Goal: Task Accomplishment & Management: Manage account settings

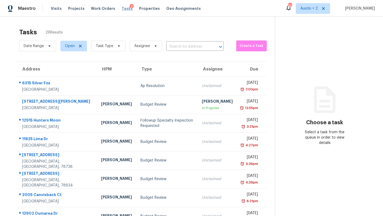
click at [124, 9] on span "Tasks" at bounding box center [127, 9] width 11 height 4
click at [97, 8] on span "Work Orders" at bounding box center [103, 8] width 24 height 5
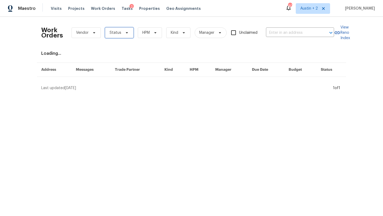
click at [117, 32] on span "Status" at bounding box center [116, 32] width 12 height 5
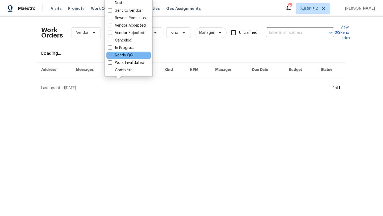
click at [122, 53] on label "Needs QC" at bounding box center [120, 55] width 25 height 5
click at [111, 53] on input "Needs QC" at bounding box center [109, 54] width 3 height 3
checkbox input "true"
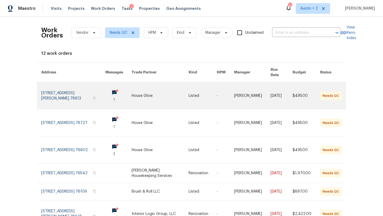
click at [78, 88] on link at bounding box center [73, 95] width 64 height 27
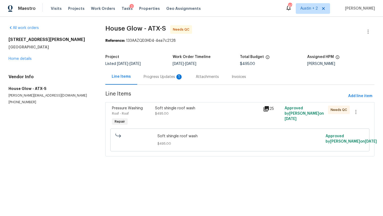
click at [183, 111] on div "Soft shingle roof wash" at bounding box center [207, 108] width 105 height 5
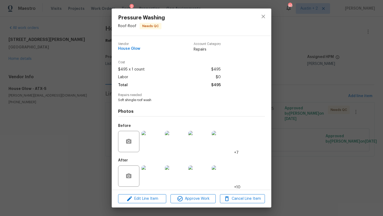
scroll to position [2, 0]
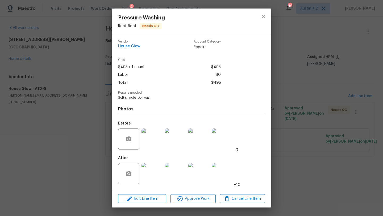
click at [152, 136] on img at bounding box center [152, 139] width 21 height 21
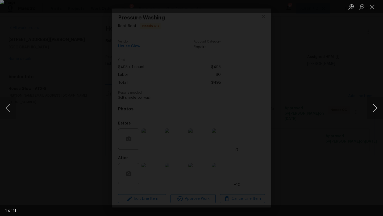
click at [375, 110] on button "Next image" at bounding box center [375, 107] width 16 height 21
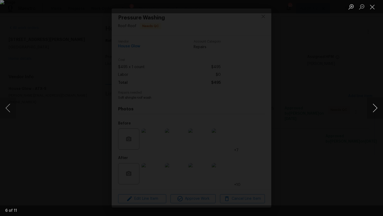
click at [375, 110] on button "Next image" at bounding box center [375, 107] width 16 height 21
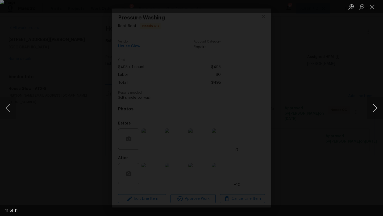
click at [375, 110] on button "Next image" at bounding box center [375, 107] width 16 height 21
click at [372, 10] on button "Close lightbox" at bounding box center [372, 6] width 11 height 9
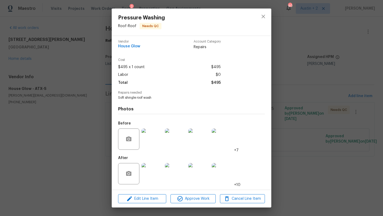
click at [157, 170] on img at bounding box center [152, 173] width 21 height 21
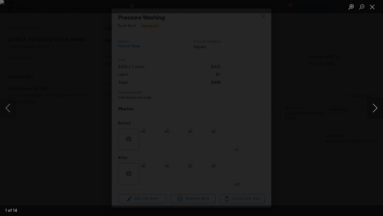
click at [374, 109] on button "Next image" at bounding box center [375, 107] width 16 height 21
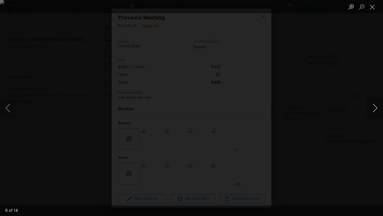
click at [374, 109] on button "Next image" at bounding box center [375, 107] width 16 height 21
click at [371, 8] on button "Close lightbox" at bounding box center [372, 6] width 11 height 9
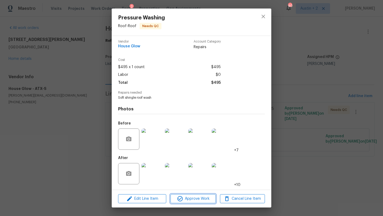
click at [191, 197] on span "Approve Work" at bounding box center [193, 199] width 42 height 7
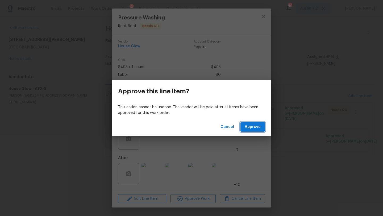
click at [258, 125] on span "Approve" at bounding box center [253, 127] width 16 height 7
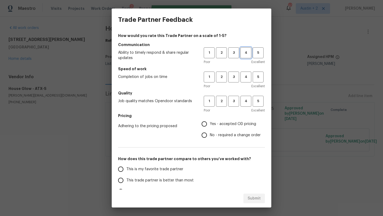
click at [246, 55] on span "4" at bounding box center [246, 53] width 10 height 6
click at [243, 77] on span "4" at bounding box center [246, 77] width 10 height 6
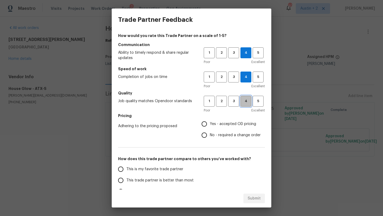
click at [247, 105] on button "4" at bounding box center [246, 101] width 11 height 11
click at [247, 126] on span "Yes - accepted OD pricing" at bounding box center [233, 124] width 46 height 6
click at [210, 126] on input "Yes - accepted OD pricing" at bounding box center [204, 123] width 11 height 11
radio input "true"
click at [163, 179] on span "This trade partner is better than most" at bounding box center [159, 181] width 67 height 6
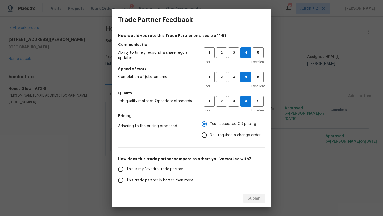
click at [126, 179] on input "This trade partner is better than most" at bounding box center [120, 180] width 11 height 11
click at [246, 198] on button "Submit" at bounding box center [254, 199] width 22 height 10
radio input "true"
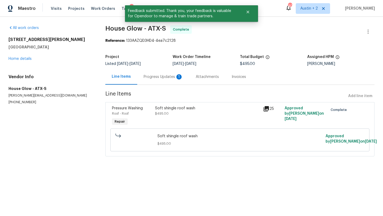
click at [160, 78] on div "Progress Updates 1" at bounding box center [163, 76] width 39 height 5
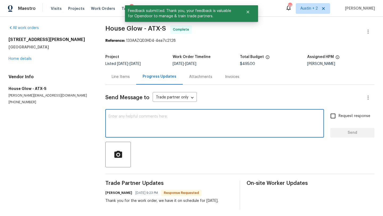
click at [138, 122] on textarea at bounding box center [215, 124] width 212 height 19
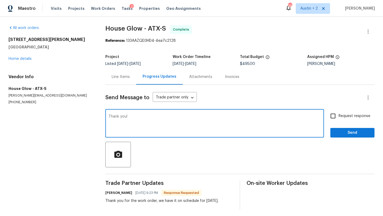
type textarea "Thank you!"
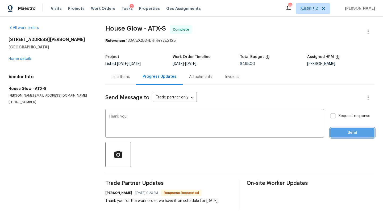
click at [340, 138] on button "Send" at bounding box center [352, 133] width 44 height 10
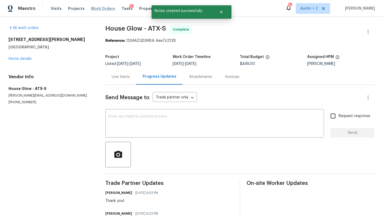
click at [95, 10] on span "Work Orders" at bounding box center [103, 8] width 24 height 5
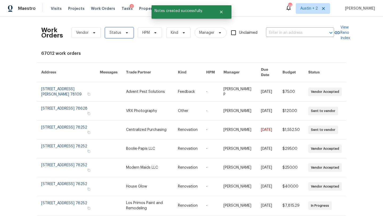
click at [123, 35] on span "Status" at bounding box center [119, 32] width 28 height 11
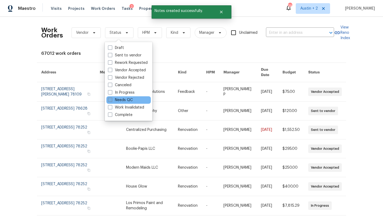
click at [126, 99] on label "Needs QC" at bounding box center [120, 99] width 25 height 5
click at [111, 99] on input "Needs QC" at bounding box center [109, 98] width 3 height 3
checkbox input "true"
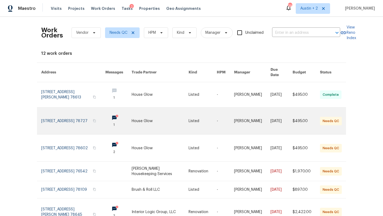
click at [157, 116] on link at bounding box center [160, 120] width 57 height 27
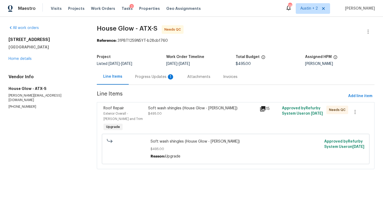
click at [166, 108] on div "Soft wash shingles (House Glow - Jon Ambach)" at bounding box center [202, 108] width 108 height 5
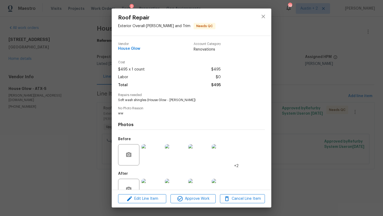
scroll to position [16, 0]
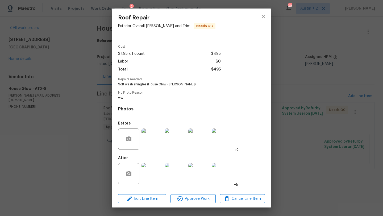
click at [153, 141] on img at bounding box center [152, 139] width 21 height 21
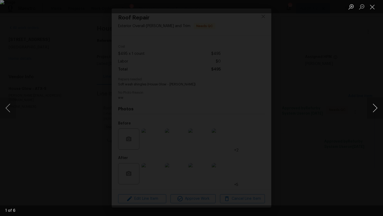
click at [376, 109] on button "Next image" at bounding box center [375, 107] width 16 height 21
click at [374, 6] on button "Close lightbox" at bounding box center [372, 6] width 11 height 9
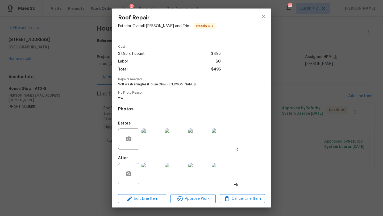
click at [159, 173] on img at bounding box center [152, 173] width 21 height 21
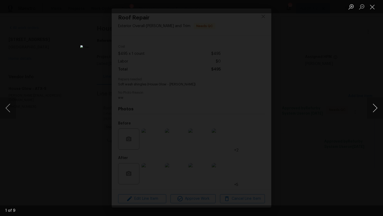
click at [369, 110] on button "Next image" at bounding box center [375, 107] width 16 height 21
click at [370, 109] on button "Next image" at bounding box center [375, 107] width 16 height 21
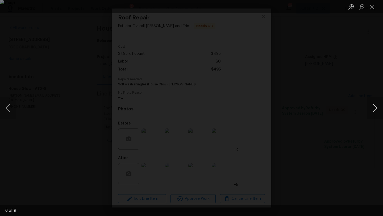
click at [370, 109] on button "Next image" at bounding box center [375, 107] width 16 height 21
click at [374, 111] on button "Next image" at bounding box center [375, 107] width 16 height 21
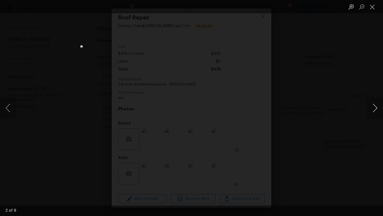
click at [374, 111] on button "Next image" at bounding box center [375, 107] width 16 height 21
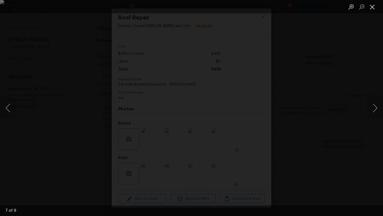
click at [372, 8] on button "Close lightbox" at bounding box center [372, 6] width 11 height 9
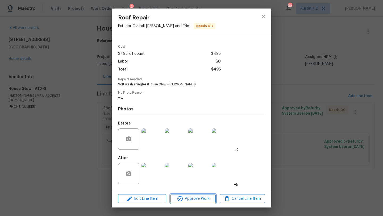
click at [200, 197] on span "Approve Work" at bounding box center [193, 199] width 42 height 7
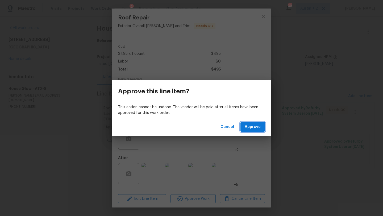
click at [250, 127] on span "Approve" at bounding box center [253, 127] width 16 height 7
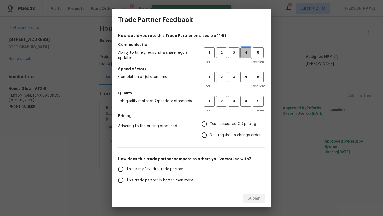
click at [242, 53] on span "4" at bounding box center [246, 53] width 10 height 6
click at [245, 77] on span "4" at bounding box center [246, 77] width 10 height 6
click at [245, 103] on span "4" at bounding box center [246, 101] width 10 height 6
click at [237, 123] on span "Yes - accepted OD pricing" at bounding box center [233, 124] width 46 height 6
click at [210, 123] on input "Yes - accepted OD pricing" at bounding box center [204, 123] width 11 height 11
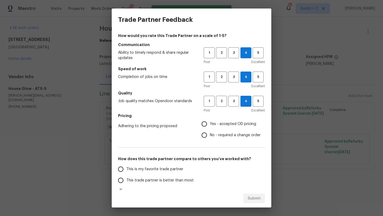
radio input "true"
click at [187, 180] on span "This trade partner is better than most" at bounding box center [159, 181] width 67 height 6
click at [126, 180] on input "This trade partner is better than most" at bounding box center [120, 180] width 11 height 11
click at [256, 201] on span "Submit" at bounding box center [254, 198] width 13 height 7
radio input "true"
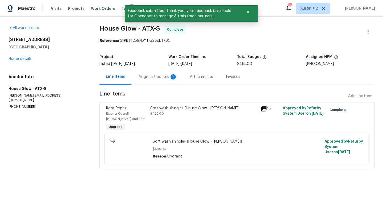
click at [167, 77] on div "Progress Updates 1" at bounding box center [157, 76] width 39 height 5
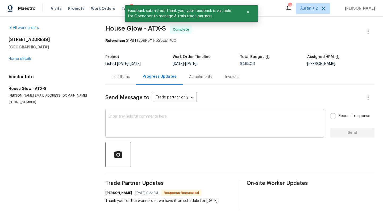
click at [168, 121] on textarea at bounding box center [215, 124] width 212 height 19
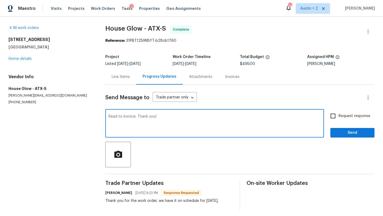
type textarea "Read to invoice. Thank you!"
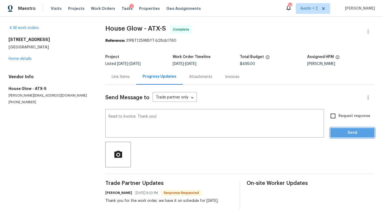
click at [357, 136] on button "Send" at bounding box center [352, 133] width 44 height 10
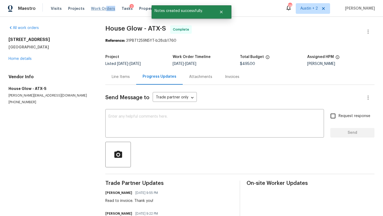
click at [101, 11] on div "Visits Projects Work Orders Tasks 2 Properties Geo Assignments" at bounding box center [129, 8] width 156 height 11
click at [98, 9] on span "Work Orders" at bounding box center [103, 8] width 24 height 5
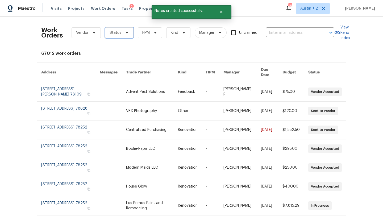
click at [117, 28] on span "Status" at bounding box center [119, 32] width 28 height 11
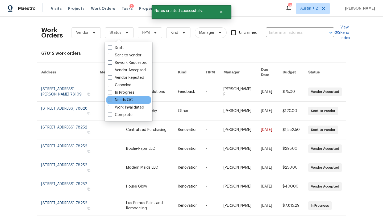
click at [125, 100] on label "Needs QC" at bounding box center [120, 99] width 25 height 5
click at [111, 100] on input "Needs QC" at bounding box center [109, 98] width 3 height 3
checkbox input "true"
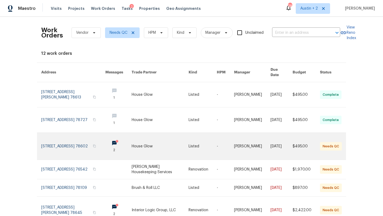
click at [155, 146] on link at bounding box center [160, 146] width 57 height 27
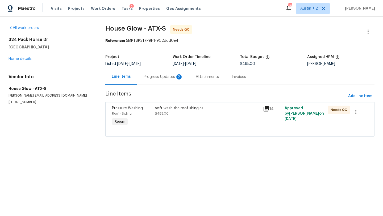
click at [161, 75] on div "Progress Updates 2" at bounding box center [163, 76] width 39 height 5
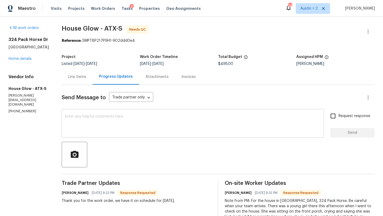
click at [147, 120] on textarea at bounding box center [193, 124] width 256 height 19
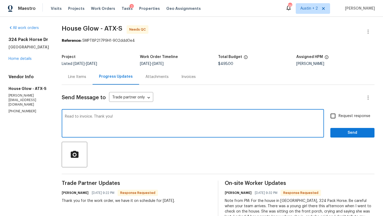
type textarea "Read to invoice. Thank you!"
click at [349, 137] on button "Send" at bounding box center [352, 133] width 44 height 10
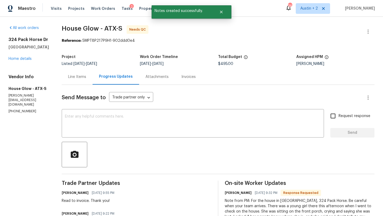
click at [68, 79] on div "Line Items" at bounding box center [77, 76] width 18 height 5
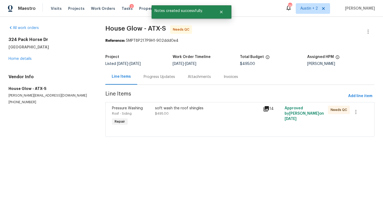
click at [165, 112] on div "soft wash the roof shingles $495.00" at bounding box center [207, 111] width 105 height 11
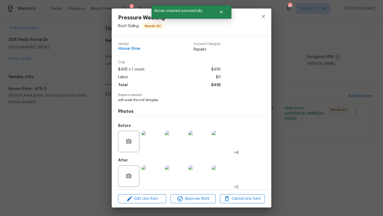
scroll to position [2, 0]
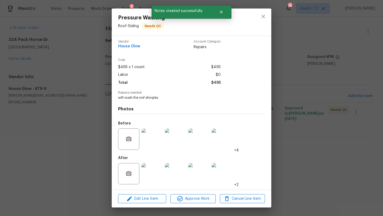
click at [151, 142] on img at bounding box center [152, 139] width 21 height 21
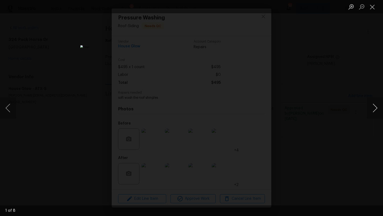
click at [375, 106] on button "Next image" at bounding box center [375, 107] width 16 height 21
click at [10, 108] on button "Previous image" at bounding box center [8, 107] width 16 height 21
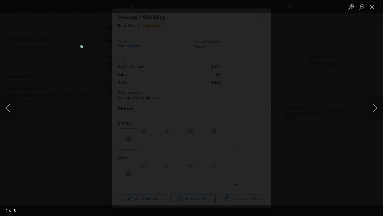
click at [373, 9] on button "Close lightbox" at bounding box center [372, 6] width 11 height 9
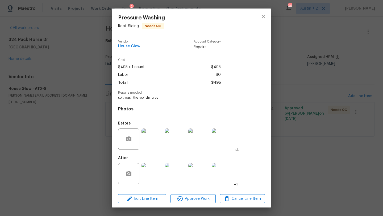
click at [154, 179] on img at bounding box center [152, 173] width 21 height 21
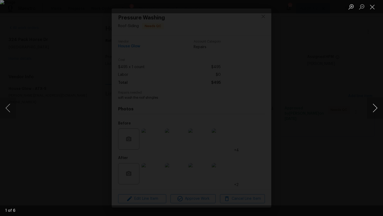
click at [374, 108] on button "Next image" at bounding box center [375, 107] width 16 height 21
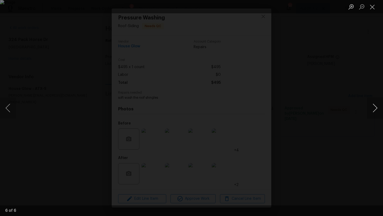
click at [374, 108] on button "Next image" at bounding box center [375, 107] width 16 height 21
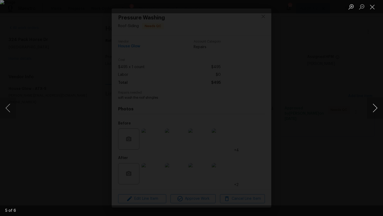
click at [374, 108] on button "Next image" at bounding box center [375, 107] width 16 height 21
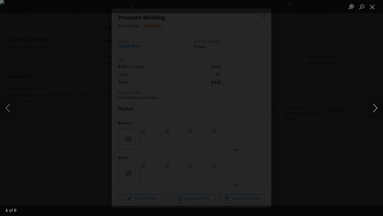
click at [374, 108] on button "Next image" at bounding box center [375, 107] width 16 height 21
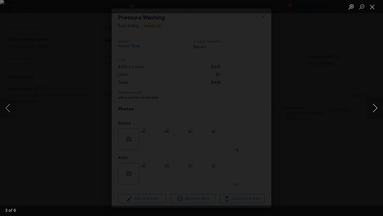
click at [374, 108] on button "Next image" at bounding box center [375, 107] width 16 height 21
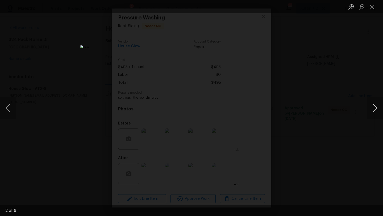
click at [374, 108] on button "Next image" at bounding box center [375, 107] width 16 height 21
click at [7, 107] on button "Previous image" at bounding box center [8, 107] width 16 height 21
click at [372, 7] on button "Close lightbox" at bounding box center [372, 6] width 11 height 9
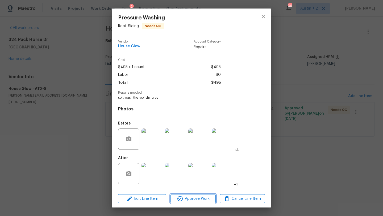
click at [204, 197] on span "Approve Work" at bounding box center [193, 199] width 42 height 7
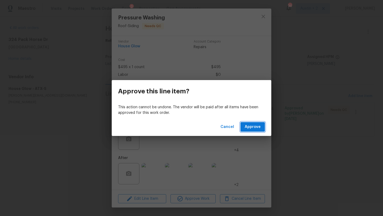
click at [249, 129] on span "Approve" at bounding box center [253, 127] width 16 height 7
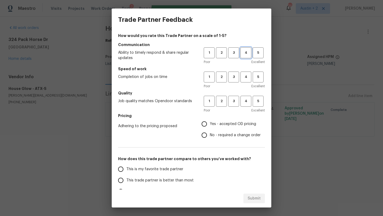
click at [243, 53] on span "4" at bounding box center [246, 53] width 10 height 6
click at [243, 81] on button "4" at bounding box center [246, 77] width 11 height 11
click at [244, 99] on span "4" at bounding box center [246, 101] width 10 height 6
click at [241, 125] on span "Yes - accepted OD pricing" at bounding box center [233, 124] width 46 height 6
click at [210, 125] on input "Yes - accepted OD pricing" at bounding box center [204, 123] width 11 height 11
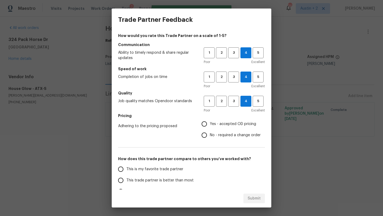
radio input "true"
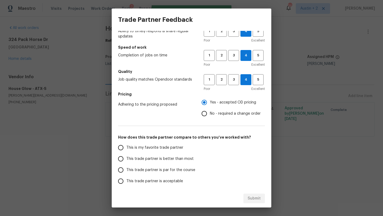
scroll to position [23, 0]
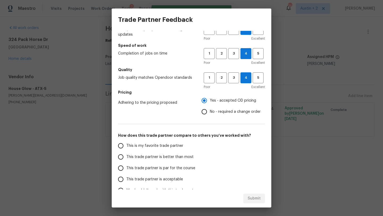
click at [173, 155] on span "This trade partner is better than most" at bounding box center [159, 157] width 67 height 6
click at [126, 155] on input "This trade partner is better than most" at bounding box center [120, 156] width 11 height 11
click at [256, 199] on span "Submit" at bounding box center [254, 198] width 13 height 7
radio input "true"
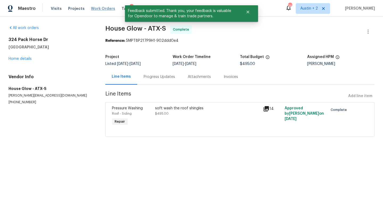
click at [94, 7] on span "Work Orders" at bounding box center [103, 8] width 24 height 5
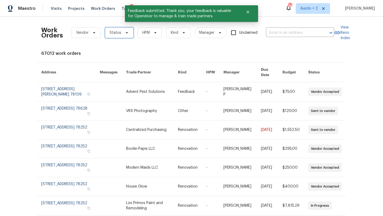
click at [127, 32] on icon at bounding box center [127, 33] width 4 height 4
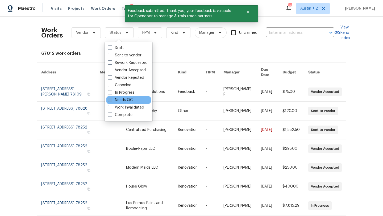
click at [130, 101] on label "Needs QC" at bounding box center [120, 99] width 25 height 5
click at [111, 101] on input "Needs QC" at bounding box center [109, 98] width 3 height 3
checkbox input "true"
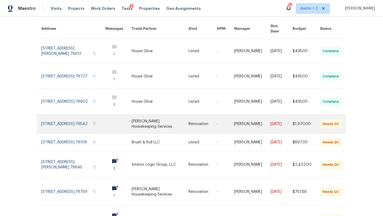
scroll to position [45, 0]
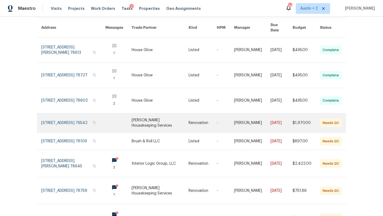
click at [154, 115] on link at bounding box center [160, 122] width 57 height 19
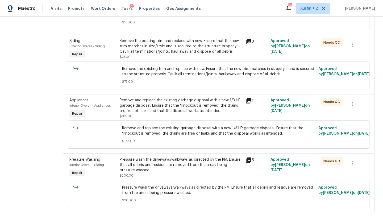
scroll to position [344, 0]
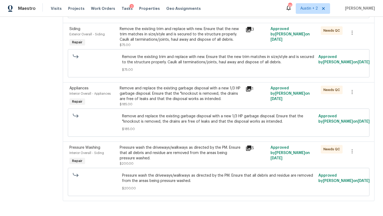
click at [190, 150] on div "Pressure wash the driveways/walkways as directed by the PM. Ensure that all deb…" at bounding box center [181, 153] width 123 height 16
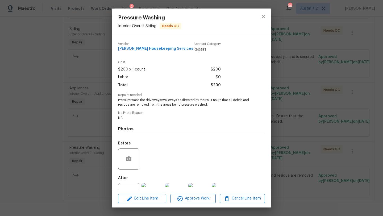
scroll to position [20, 0]
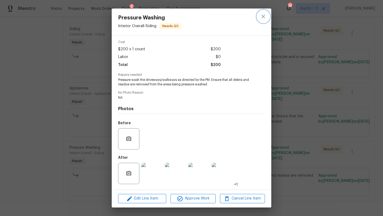
click at [264, 16] on icon "close" at bounding box center [263, 16] width 6 height 6
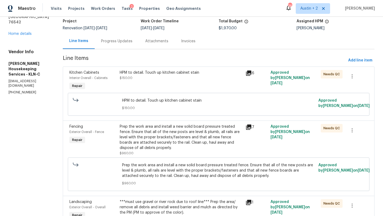
scroll to position [0, 0]
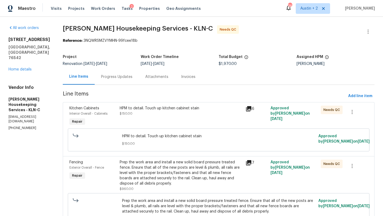
click at [167, 77] on div "Attachments" at bounding box center [156, 76] width 23 height 5
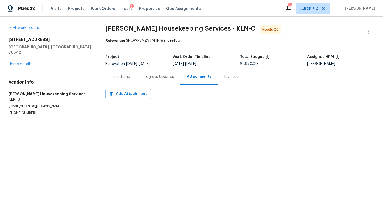
click at [155, 75] on div "Progress Updates" at bounding box center [158, 76] width 31 height 5
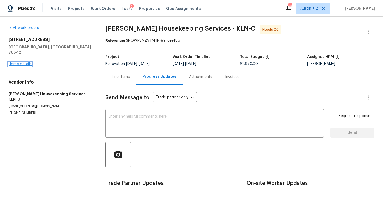
click at [31, 62] on link "Home details" at bounding box center [20, 64] width 23 height 4
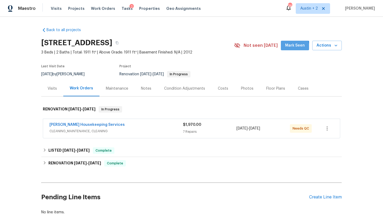
click at [286, 48] on button "Mark Seen" at bounding box center [295, 46] width 28 height 10
click at [223, 88] on div "Costs" at bounding box center [223, 88] width 10 height 5
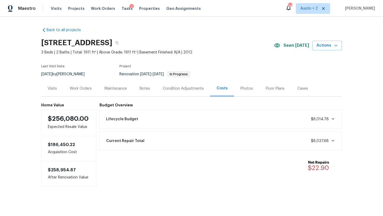
click at [84, 89] on div "Work Orders" at bounding box center [81, 88] width 22 height 5
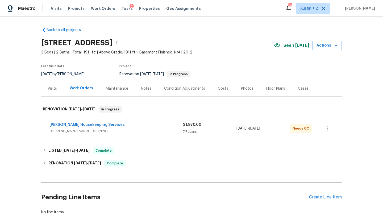
click at [156, 126] on div "Arelis Housekeeping Services" at bounding box center [116, 125] width 134 height 6
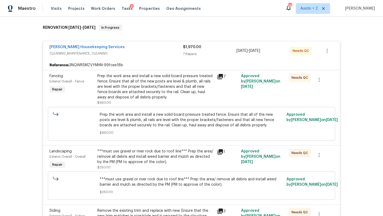
scroll to position [90, 0]
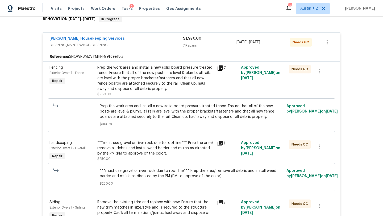
click at [155, 71] on div "Prep the work area and install a new solid board pressure treated fence. Ensure…" at bounding box center [155, 78] width 117 height 27
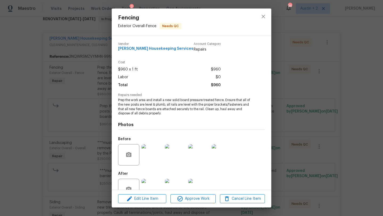
scroll to position [16, 0]
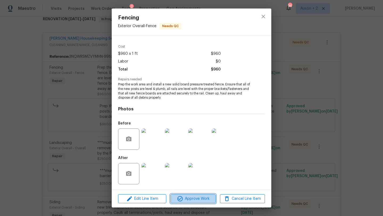
click at [202, 201] on span "Approve Work" at bounding box center [193, 199] width 42 height 7
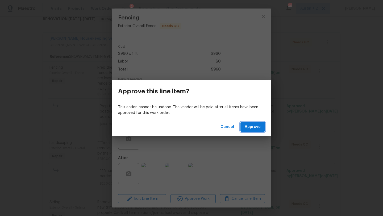
click at [257, 129] on span "Approve" at bounding box center [253, 127] width 16 height 7
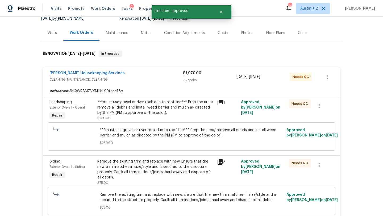
scroll to position [90, 0]
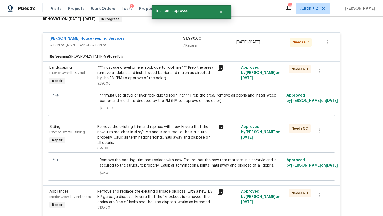
click at [170, 71] on div "***must use gravel or river rock due to roof line*** Prep the area/ remove all …" at bounding box center [155, 73] width 117 height 16
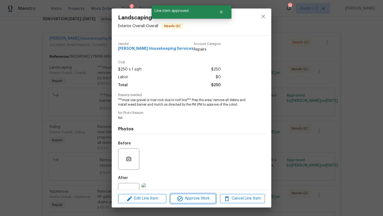
click at [205, 198] on span "Approve Work" at bounding box center [193, 198] width 42 height 7
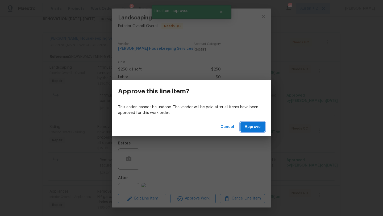
click at [257, 131] on button "Approve" at bounding box center [253, 127] width 24 height 10
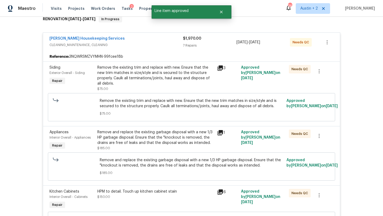
click at [173, 81] on div "Remove the existing trim and replace with new. Ensure that the new trim matches…" at bounding box center [155, 75] width 117 height 21
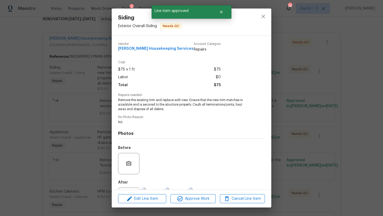
scroll to position [24, 0]
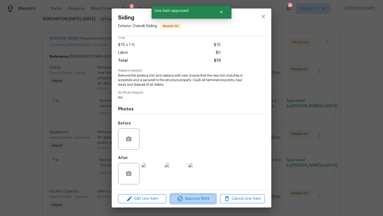
click at [194, 202] on button "Approve Work" at bounding box center [193, 198] width 45 height 9
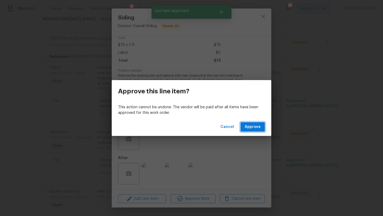
click at [254, 130] on button "Approve" at bounding box center [253, 127] width 24 height 10
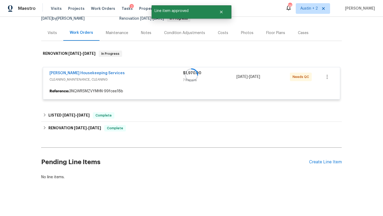
scroll to position [90, 0]
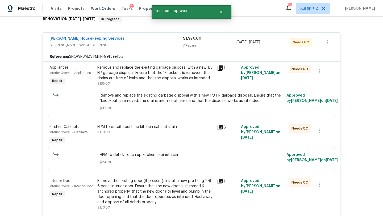
click at [170, 74] on div "Remove and replace the existing garbage disposal with a new 1/3 HP garbage disp…" at bounding box center [155, 73] width 117 height 16
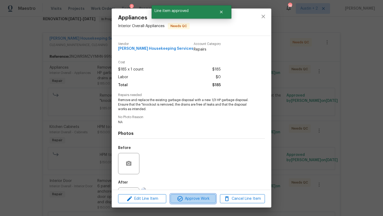
click at [201, 197] on span "Approve Work" at bounding box center [193, 199] width 42 height 7
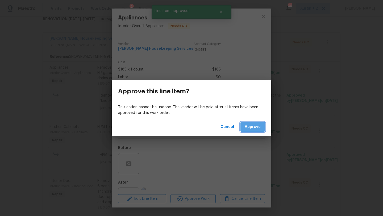
click at [248, 130] on button "Approve" at bounding box center [253, 127] width 24 height 10
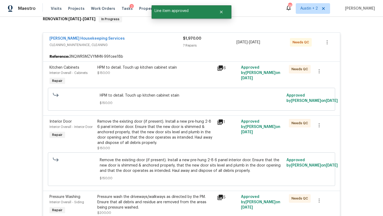
click at [165, 69] on div "HPM to detail. Touch up kitchen cabinet stain" at bounding box center [155, 67] width 117 height 5
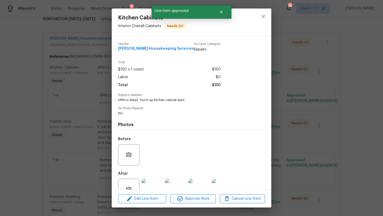
scroll to position [16, 0]
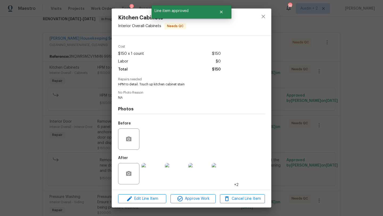
click at [148, 173] on img at bounding box center [152, 173] width 21 height 21
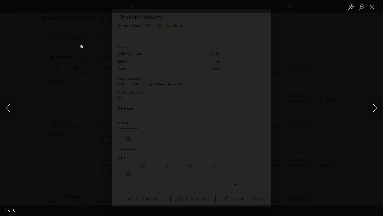
click at [376, 112] on button "Next image" at bounding box center [375, 107] width 16 height 21
click at [374, 4] on button "Close lightbox" at bounding box center [372, 6] width 11 height 9
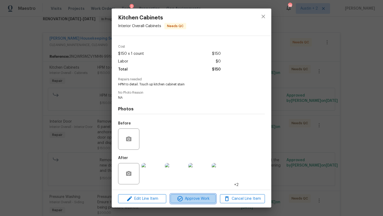
click at [200, 199] on span "Approve Work" at bounding box center [193, 199] width 42 height 7
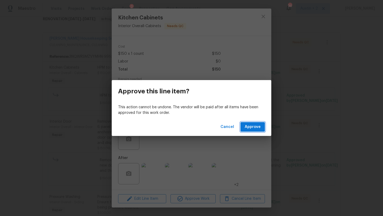
click at [256, 126] on span "Approve" at bounding box center [253, 127] width 16 height 7
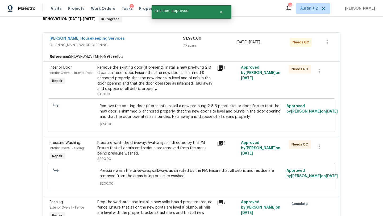
scroll to position [0, 0]
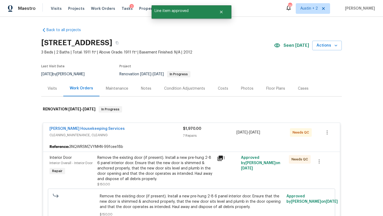
click at [145, 88] on div "Notes" at bounding box center [146, 88] width 10 height 5
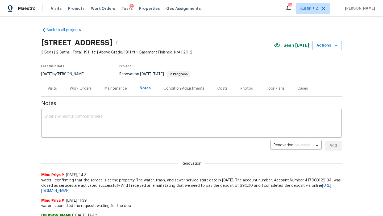
click at [83, 92] on div "Work Orders" at bounding box center [80, 89] width 35 height 16
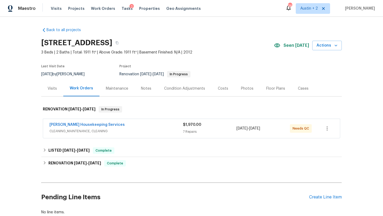
click at [138, 121] on div "Arelis Housekeeping Services CLEANING_MAINTENANCE, CLEANING $1,970.00 7 Repairs…" at bounding box center [191, 128] width 297 height 19
click at [154, 128] on div "Arelis Housekeeping Services" at bounding box center [116, 125] width 134 height 6
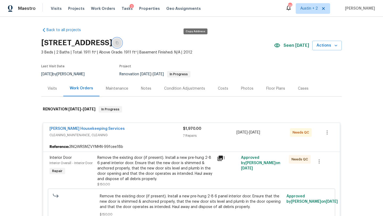
click at [119, 42] on icon "button" at bounding box center [116, 42] width 3 height 3
click at [55, 89] on div "Visits" at bounding box center [52, 88] width 9 height 5
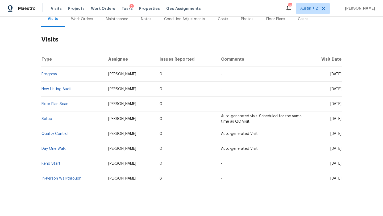
scroll to position [55, 0]
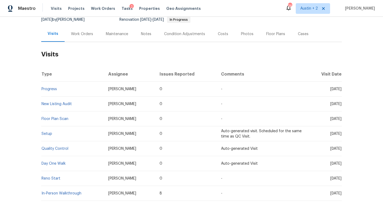
click at [144, 33] on div "Notes" at bounding box center [146, 33] width 10 height 5
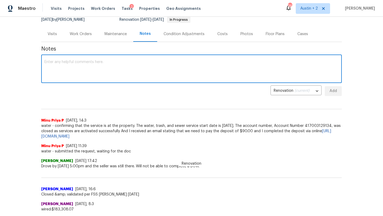
click at [109, 73] on textarea at bounding box center [191, 69] width 294 height 19
type textarea "Approved listed work orders- req notes from the HPM on what triggered the liste…"
click at [335, 90] on span "Add" at bounding box center [333, 91] width 9 height 7
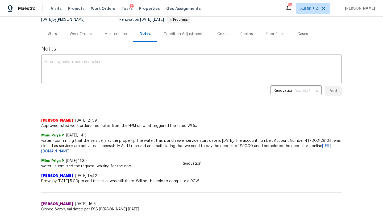
click at [78, 34] on div "Work Orders" at bounding box center [81, 33] width 22 height 5
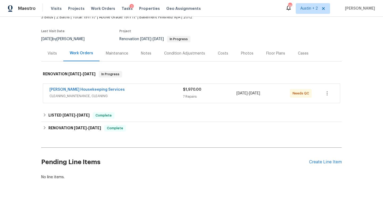
click at [163, 93] on div "Arelis Housekeeping Services" at bounding box center [116, 90] width 134 height 6
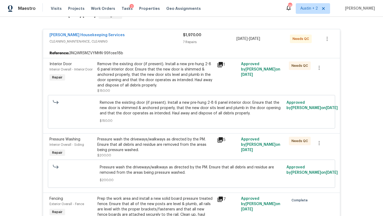
scroll to position [94, 0]
click at [163, 73] on div "Remove the existing door (if present). Install a new pre-hung 2-8 6 panel inter…" at bounding box center [155, 74] width 117 height 27
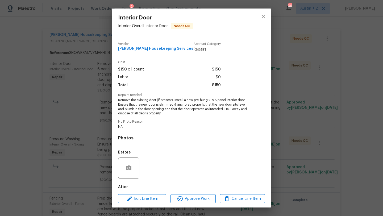
scroll to position [29, 0]
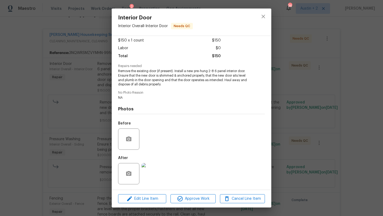
click at [156, 178] on img at bounding box center [152, 173] width 21 height 21
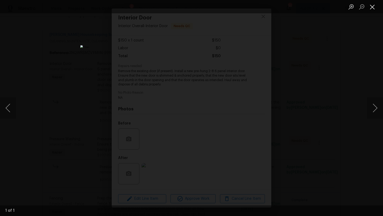
click at [372, 7] on button "Close lightbox" at bounding box center [372, 6] width 11 height 9
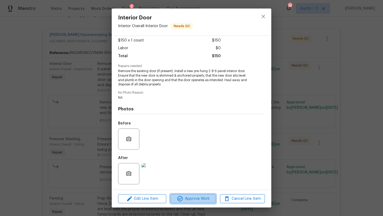
click at [201, 198] on span "Approve Work" at bounding box center [193, 199] width 42 height 7
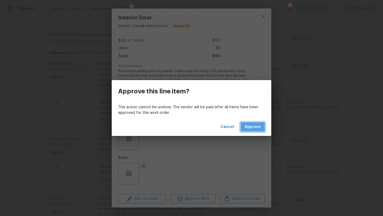
click at [250, 124] on span "Approve" at bounding box center [253, 127] width 16 height 7
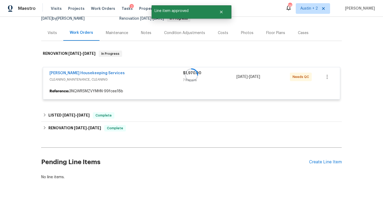
scroll to position [94, 0]
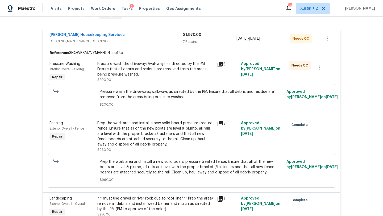
click at [192, 71] on div "Pressure wash the driveways/walkways as directed by the PM. Ensure that all deb…" at bounding box center [155, 69] width 117 height 16
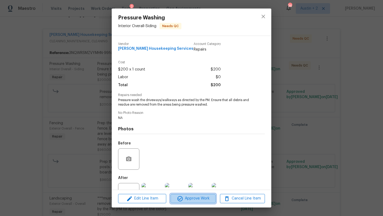
click at [198, 198] on span "Approve Work" at bounding box center [193, 198] width 42 height 7
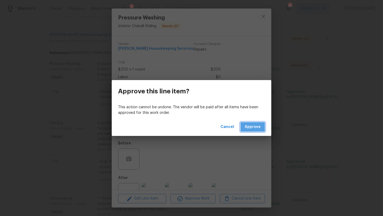
click at [255, 125] on span "Approve" at bounding box center [253, 127] width 16 height 7
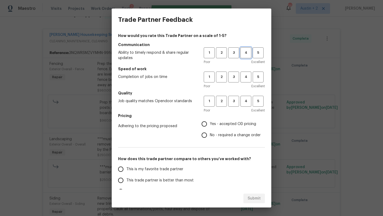
click at [243, 54] on span "4" at bounding box center [246, 53] width 10 height 6
click at [245, 77] on span "4" at bounding box center [246, 77] width 10 height 6
click at [246, 101] on span "4" at bounding box center [246, 101] width 10 height 6
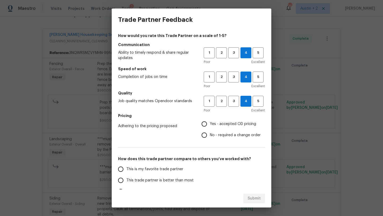
click at [240, 125] on span "Yes - accepted OD pricing" at bounding box center [233, 124] width 46 height 6
click at [210, 125] on input "Yes - accepted OD pricing" at bounding box center [204, 123] width 11 height 11
radio input "true"
click at [187, 180] on span "This trade partner is better than most" at bounding box center [159, 181] width 67 height 6
click at [126, 180] on input "This trade partner is better than most" at bounding box center [120, 180] width 11 height 11
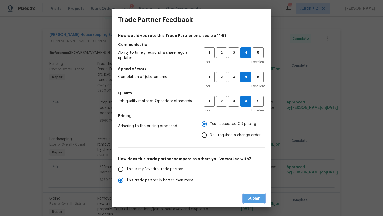
click at [252, 194] on button "Submit" at bounding box center [254, 199] width 22 height 10
radio input "true"
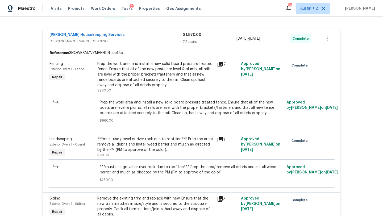
radio input "false"
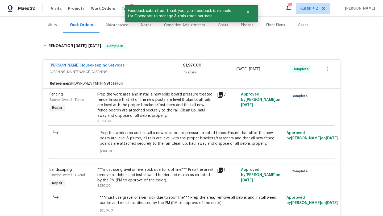
scroll to position [0, 0]
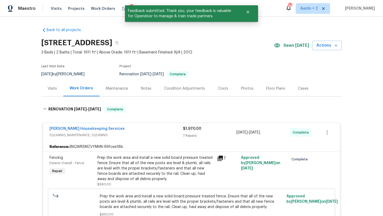
click at [122, 9] on span "Tasks" at bounding box center [127, 9] width 11 height 4
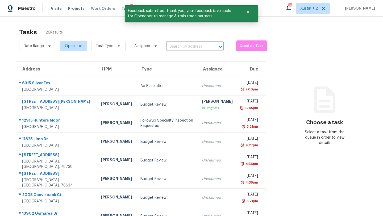
click at [107, 9] on span "Work Orders" at bounding box center [103, 8] width 24 height 5
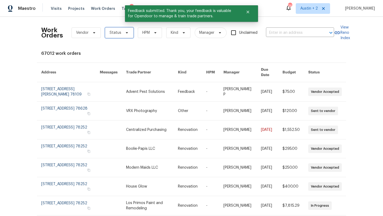
click at [122, 31] on span "Status" at bounding box center [119, 32] width 28 height 11
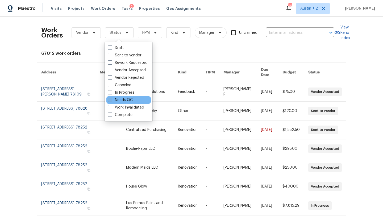
click at [122, 100] on label "Needs QC" at bounding box center [120, 99] width 25 height 5
click at [111, 100] on input "Needs QC" at bounding box center [109, 98] width 3 height 3
checkbox input "true"
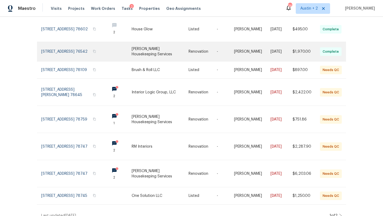
scroll to position [121, 0]
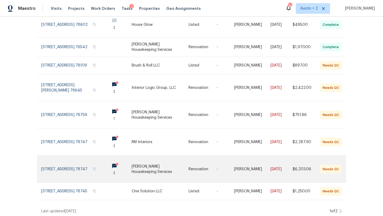
click at [128, 166] on link at bounding box center [118, 169] width 26 height 27
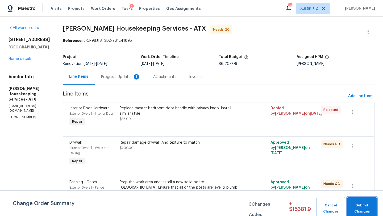
click at [355, 207] on span "Submit Changes" at bounding box center [362, 208] width 24 height 12
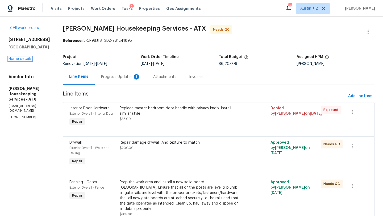
click at [14, 60] on link "Home details" at bounding box center [20, 59] width 23 height 4
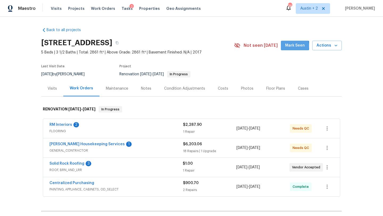
click at [293, 46] on span "Mark Seen" at bounding box center [295, 45] width 20 height 7
click at [220, 88] on div "Costs" at bounding box center [223, 88] width 10 height 5
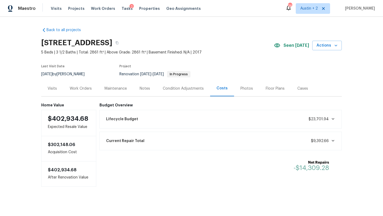
click at [78, 92] on div "Work Orders" at bounding box center [80, 89] width 35 height 16
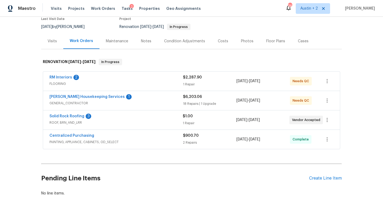
scroll to position [48, 0]
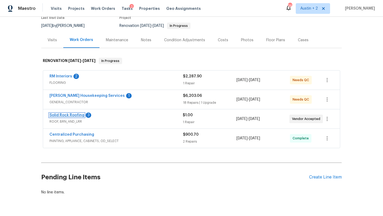
click at [75, 115] on link "Solid Rock Roofing" at bounding box center [66, 115] width 35 height 4
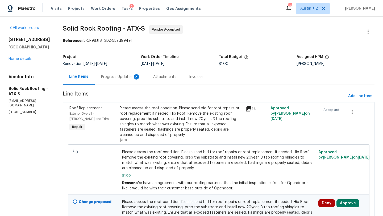
scroll to position [45, 0]
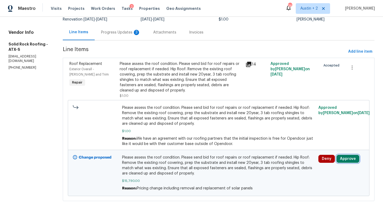
click at [344, 161] on button "Approve" at bounding box center [348, 159] width 23 height 8
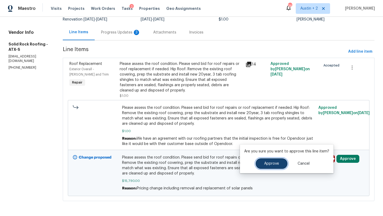
click at [271, 165] on span "Approve" at bounding box center [271, 164] width 15 height 4
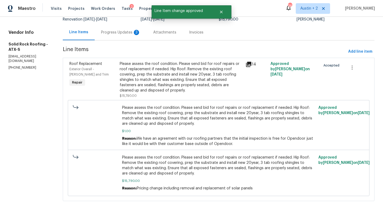
click at [121, 33] on div "Progress Updates 3" at bounding box center [120, 32] width 39 height 5
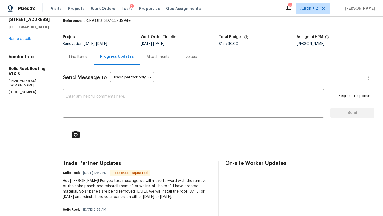
scroll to position [20, 0]
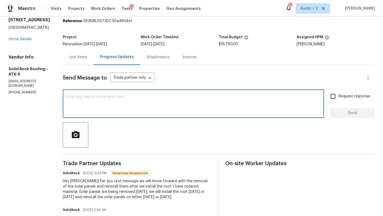
click at [126, 101] on textarea at bounding box center [193, 104] width 255 height 19
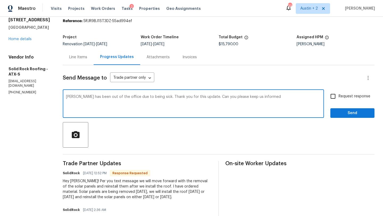
drag, startPoint x: 219, startPoint y: 98, endPoint x: 202, endPoint y: 98, distance: 16.5
click at [202, 98] on textarea "Martin has been out of the office due to being sick. Thank you for this update.…" at bounding box center [193, 104] width 255 height 19
click at [260, 97] on textarea "Martin has been out of the office due to being sick. Thank you for this update.…" at bounding box center [193, 104] width 255 height 19
drag, startPoint x: 285, startPoint y: 96, endPoint x: 251, endPoint y: 95, distance: 33.3
click at [251, 95] on textarea "Martin has been out of the office due to being sick. Thank you for this update.…" at bounding box center [193, 104] width 255 height 19
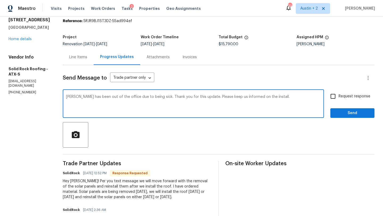
type textarea "Martin has been out of the office due to being sick. Thank you for this update.…"
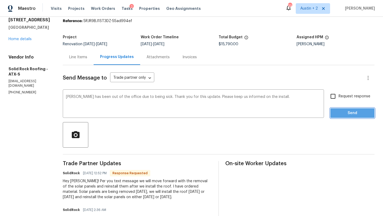
click at [346, 117] on button "Send" at bounding box center [352, 113] width 44 height 10
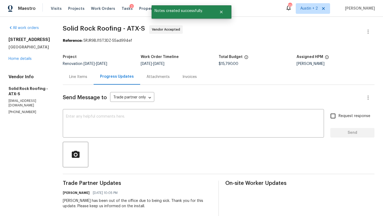
click at [26, 61] on div "5709 Southerner Way Austin, TX 78747 Home details" at bounding box center [30, 49] width 42 height 24
click at [26, 61] on link "Home details" at bounding box center [20, 59] width 23 height 4
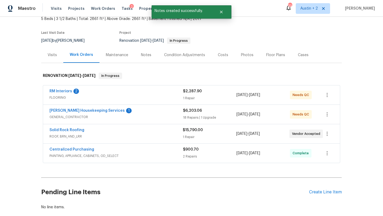
scroll to position [35, 0]
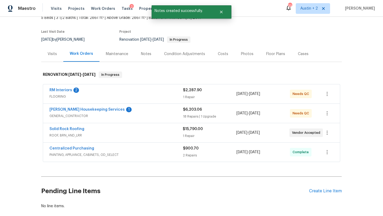
click at [225, 53] on div "Costs" at bounding box center [223, 53] width 10 height 5
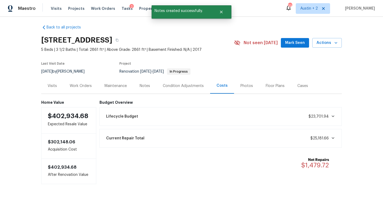
scroll to position [3, 0]
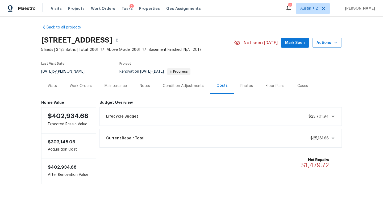
click at [77, 83] on div "Work Orders" at bounding box center [81, 85] width 22 height 5
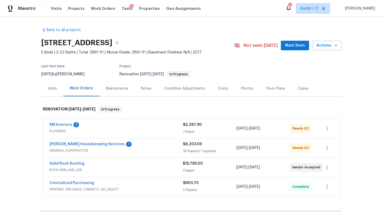
scroll to position [31, 0]
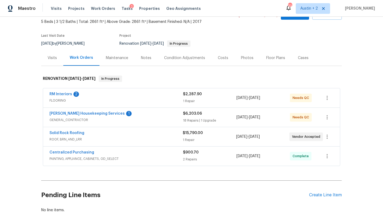
click at [51, 59] on div "Visits" at bounding box center [52, 57] width 9 height 5
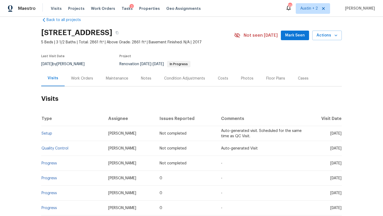
scroll to position [10, 0]
click at [145, 80] on div "Notes" at bounding box center [146, 78] width 10 height 5
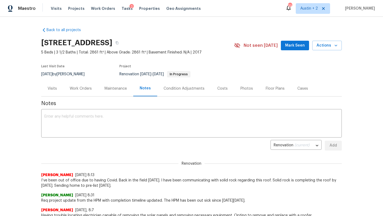
click at [84, 85] on div "Work Orders" at bounding box center [80, 89] width 35 height 16
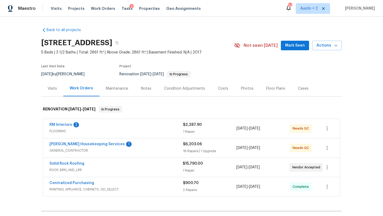
click at [292, 52] on div "5709 Southerner Way, Austin, TX 78747 5 Beds | 3 1/2 Baths | Total: 2861 ft² | …" at bounding box center [191, 45] width 301 height 19
click at [292, 48] on span "Mark Seen" at bounding box center [295, 45] width 20 height 7
click at [122, 8] on span "Tasks" at bounding box center [127, 9] width 11 height 4
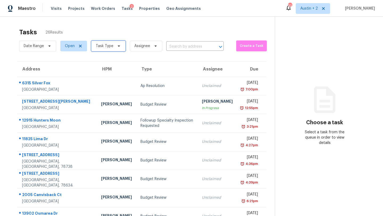
click at [114, 48] on span "Task Type" at bounding box center [108, 46] width 34 height 11
click at [92, 27] on div "Tasks 26 Results" at bounding box center [147, 32] width 256 height 14
click at [104, 52] on span "Task Type" at bounding box center [106, 46] width 39 height 14
click at [104, 49] on span "Task Type" at bounding box center [108, 46] width 34 height 11
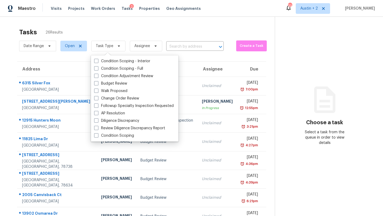
click at [103, 34] on div "Tasks 26 Results" at bounding box center [147, 32] width 256 height 14
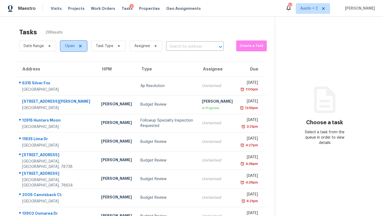
click at [69, 46] on span "Open" at bounding box center [70, 45] width 10 height 5
click at [79, 27] on div "Tasks 26 Results" at bounding box center [147, 32] width 256 height 14
click at [94, 11] on div "Visits Projects Work Orders Tasks 2 Properties Geo Assignments" at bounding box center [129, 8] width 156 height 11
click at [96, 7] on span "Work Orders" at bounding box center [103, 8] width 24 height 5
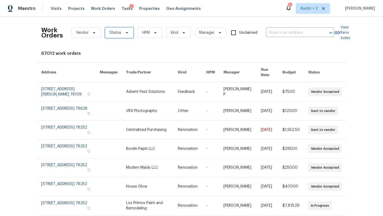
click at [111, 29] on span "Status" at bounding box center [119, 32] width 28 height 11
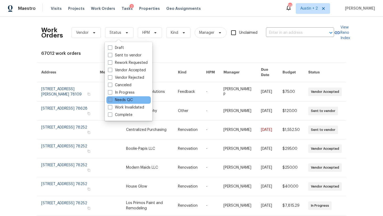
click at [121, 100] on label "Needs QC" at bounding box center [120, 99] width 25 height 5
click at [111, 100] on input "Needs QC" at bounding box center [109, 98] width 3 height 3
checkbox input "true"
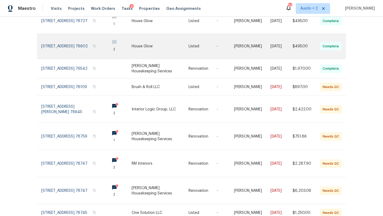
scroll to position [121, 0]
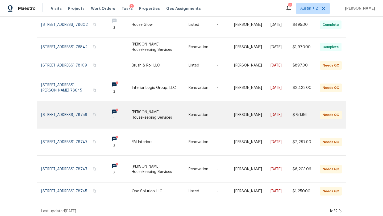
click at [151, 109] on link at bounding box center [160, 114] width 57 height 27
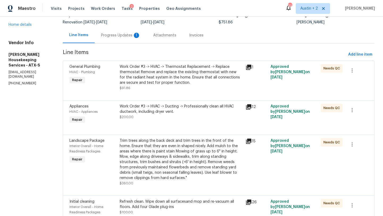
scroll to position [44, 0]
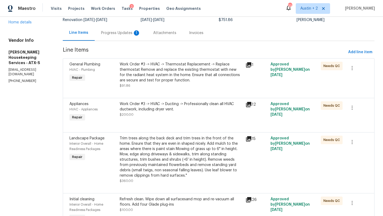
click at [251, 65] on icon at bounding box center [249, 65] width 6 height 6
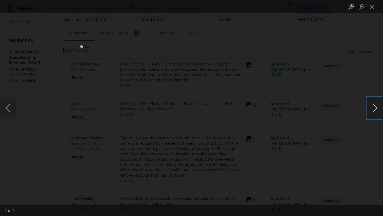
click at [375, 107] on button "Next image" at bounding box center [375, 107] width 16 height 21
click at [372, 7] on button "Close lightbox" at bounding box center [372, 6] width 11 height 9
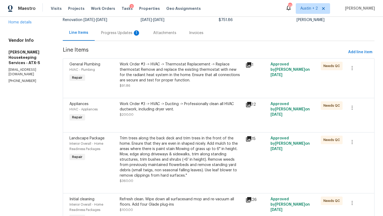
scroll to position [76, 0]
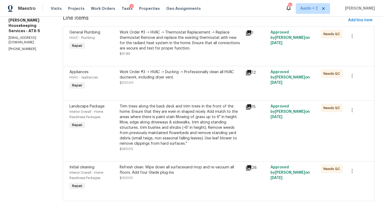
click at [251, 165] on icon at bounding box center [248, 167] width 5 height 5
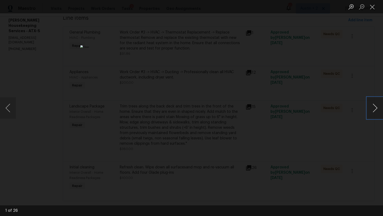
click at [377, 107] on button "Next image" at bounding box center [375, 107] width 16 height 21
click at [376, 108] on button "Next image" at bounding box center [375, 107] width 16 height 21
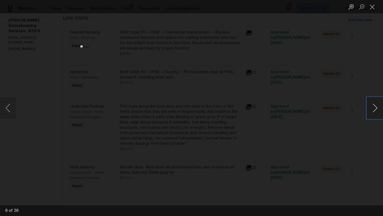
click at [376, 108] on button "Next image" at bounding box center [375, 107] width 16 height 21
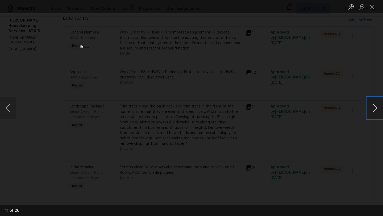
click at [376, 108] on button "Next image" at bounding box center [375, 107] width 16 height 21
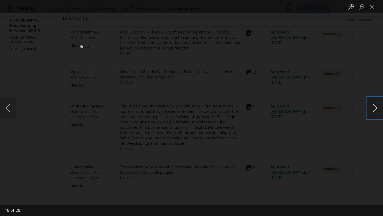
click at [376, 108] on button "Next image" at bounding box center [375, 107] width 16 height 21
click at [374, 6] on button "Close lightbox" at bounding box center [372, 6] width 11 height 9
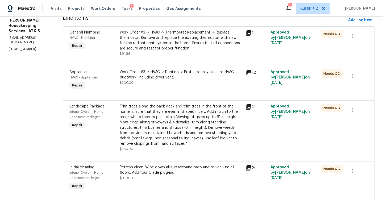
click at [185, 166] on div "Refresh clean. Wipe down all surfacesand mop and re-vacuum all floors. Add four…" at bounding box center [181, 170] width 123 height 11
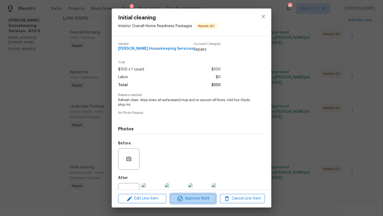
click at [196, 199] on span "Approve Work" at bounding box center [193, 198] width 42 height 7
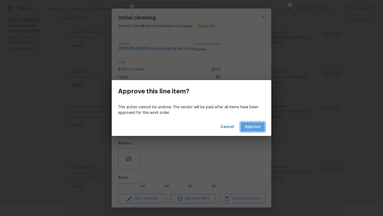
click at [265, 127] on button "Approve" at bounding box center [253, 127] width 24 height 10
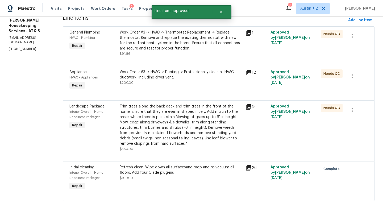
click at [198, 114] on div "Trim trees along the back deck and trim trees in the front of the home. Ensure …" at bounding box center [181, 125] width 123 height 43
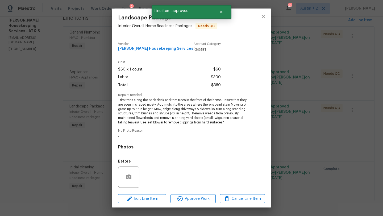
scroll to position [38, 0]
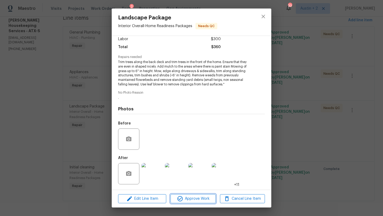
click at [198, 197] on span "Approve Work" at bounding box center [193, 199] width 42 height 7
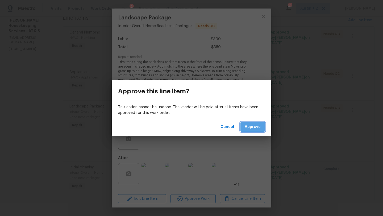
click at [256, 129] on span "Approve" at bounding box center [253, 127] width 16 height 7
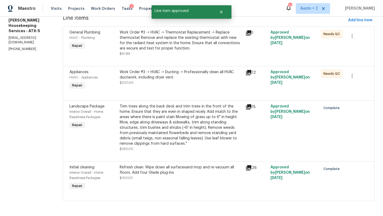
click at [184, 77] on div "Work Order #3 -> HVAC -> Ducting -> Professionally clean all HVAC ductwork, inc…" at bounding box center [181, 74] width 123 height 11
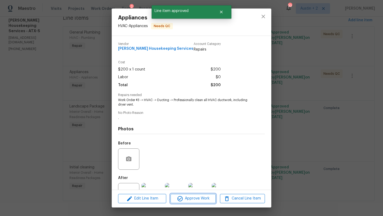
click at [188, 200] on span "Approve Work" at bounding box center [193, 198] width 42 height 7
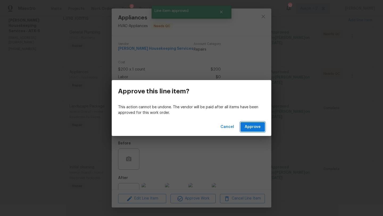
click at [256, 129] on span "Approve" at bounding box center [253, 127] width 16 height 7
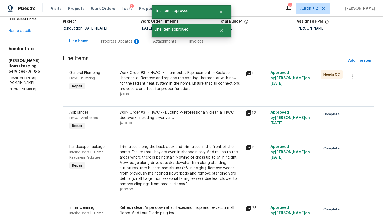
scroll to position [35, 0]
click at [181, 84] on div "Work Order #3 -> HVAC -> Thermostat Replacement -> Replace thermostat Remove an…" at bounding box center [181, 81] width 123 height 21
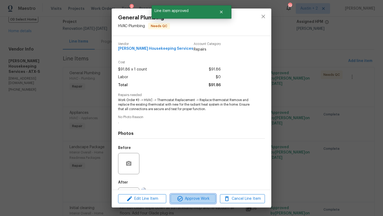
click at [194, 198] on span "Approve Work" at bounding box center [193, 199] width 42 height 7
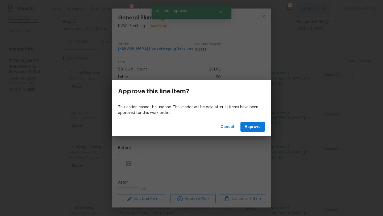
click at [259, 133] on div "Cancel Approve" at bounding box center [192, 127] width 160 height 18
click at [259, 130] on span "Approve" at bounding box center [253, 127] width 16 height 7
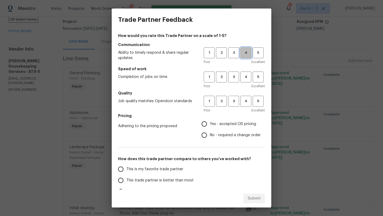
click at [242, 55] on span "4" at bounding box center [246, 53] width 10 height 6
click at [242, 79] on span "4" at bounding box center [246, 77] width 10 height 6
click at [245, 100] on span "4" at bounding box center [246, 101] width 10 height 6
click at [230, 125] on span "Yes - accepted OD pricing" at bounding box center [233, 124] width 46 height 6
click at [210, 125] on input "Yes - accepted OD pricing" at bounding box center [204, 123] width 11 height 11
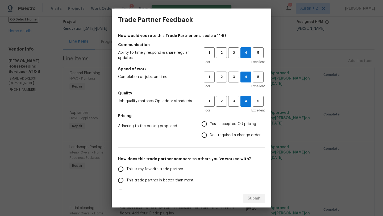
radio input "true"
click at [188, 179] on span "This trade partner is better than most" at bounding box center [159, 181] width 67 height 6
click at [126, 179] on input "This trade partner is better than most" at bounding box center [120, 180] width 11 height 11
click at [255, 197] on span "Submit" at bounding box center [254, 198] width 13 height 7
radio input "true"
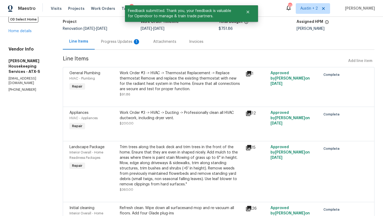
scroll to position [0, 0]
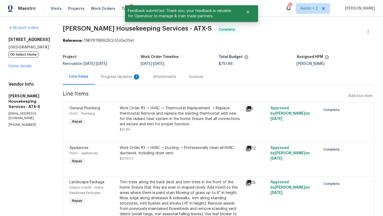
click at [123, 74] on div "Progress Updates 1" at bounding box center [120, 76] width 39 height 5
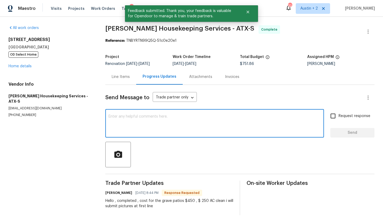
click at [126, 117] on textarea at bounding box center [215, 124] width 212 height 19
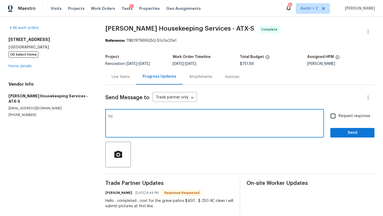
type textarea "R"
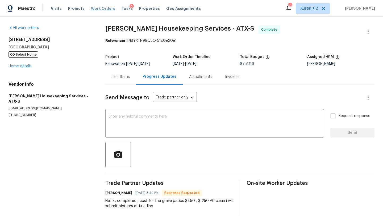
click at [91, 9] on span "Work Orders" at bounding box center [103, 8] width 24 height 5
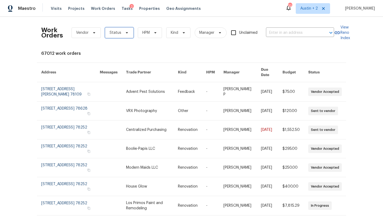
click at [125, 34] on icon at bounding box center [127, 33] width 4 height 4
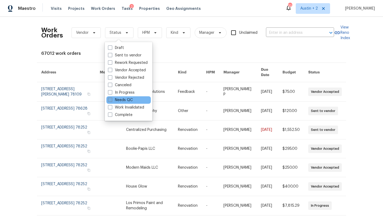
click at [117, 100] on label "Needs QC" at bounding box center [120, 99] width 25 height 5
click at [111, 100] on input "Needs QC" at bounding box center [109, 98] width 3 height 3
checkbox input "true"
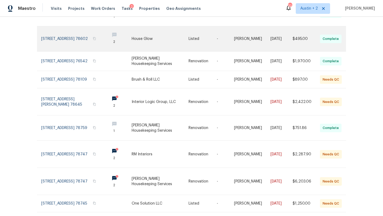
scroll to position [114, 0]
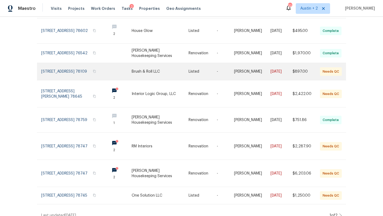
click at [150, 68] on link at bounding box center [160, 71] width 57 height 17
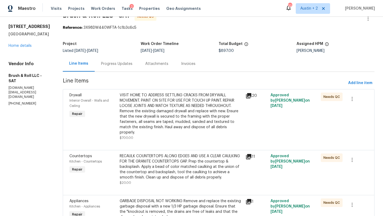
scroll to position [12, 0]
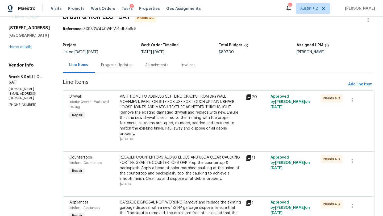
click at [26, 55] on div "All work orders 9934 Spruce Ridge Dr Converse, TX 78109 Home details Vendor Inf…" at bounding box center [30, 61] width 42 height 94
click at [26, 49] on link "Home details" at bounding box center [20, 47] width 23 height 4
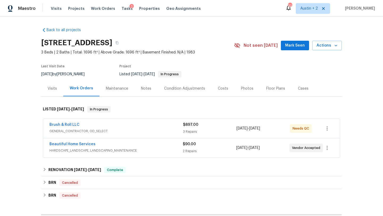
click at [147, 90] on div "Notes" at bounding box center [146, 88] width 10 height 5
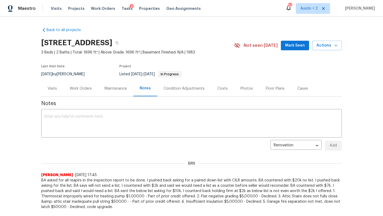
click at [50, 88] on div "Visits" at bounding box center [52, 88] width 9 height 5
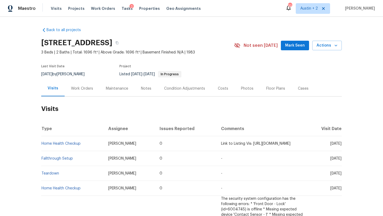
click at [147, 85] on div "Notes" at bounding box center [146, 89] width 23 height 16
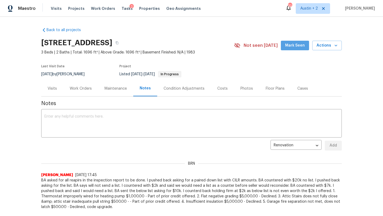
click at [301, 45] on span "Mark Seen" at bounding box center [295, 45] width 20 height 7
click at [78, 86] on div "Work Orders" at bounding box center [81, 88] width 22 height 5
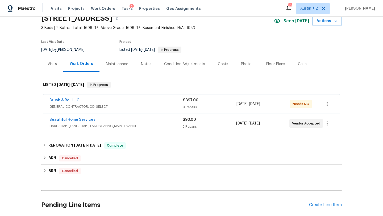
scroll to position [26, 0]
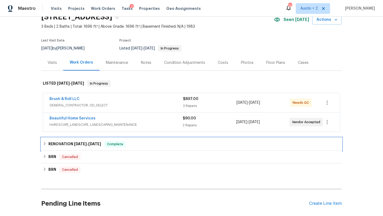
click at [146, 147] on div "RENOVATION 4/7/25 - 5/14/25 Complete" at bounding box center [191, 144] width 297 height 6
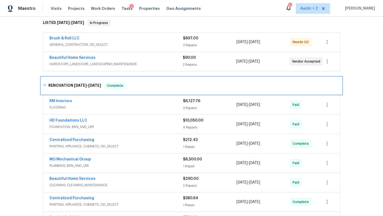
scroll to position [0, 0]
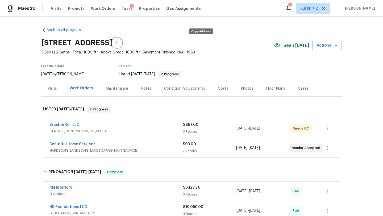
click at [119, 42] on icon "button" at bounding box center [116, 42] width 3 height 3
click at [143, 127] on div "Brush & Roll LLC" at bounding box center [116, 125] width 134 height 6
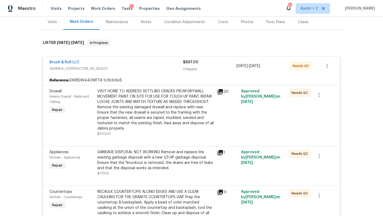
scroll to position [71, 0]
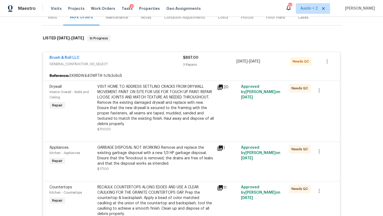
click at [222, 87] on icon at bounding box center [220, 87] width 5 height 5
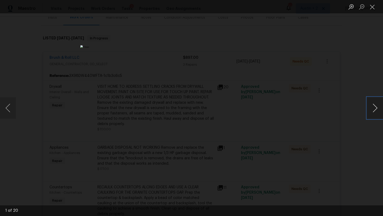
click at [375, 108] on button "Next image" at bounding box center [375, 107] width 16 height 21
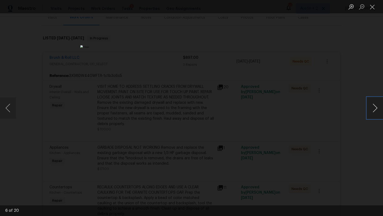
click at [375, 108] on button "Next image" at bounding box center [375, 107] width 16 height 21
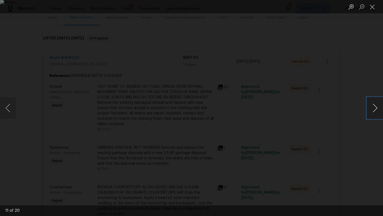
click at [375, 108] on button "Next image" at bounding box center [375, 107] width 16 height 21
click at [371, 7] on button "Close lightbox" at bounding box center [372, 6] width 11 height 9
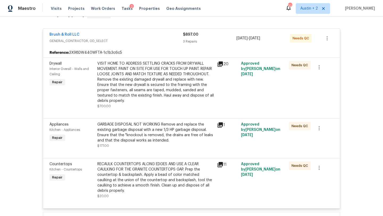
scroll to position [0, 0]
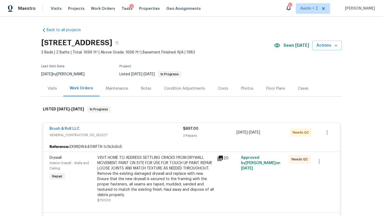
click at [243, 89] on div "Photos" at bounding box center [247, 88] width 13 height 5
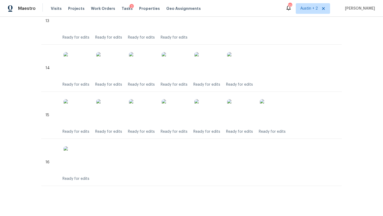
scroll to position [767, 0]
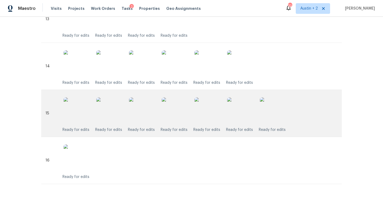
click at [209, 120] on img at bounding box center [207, 110] width 27 height 27
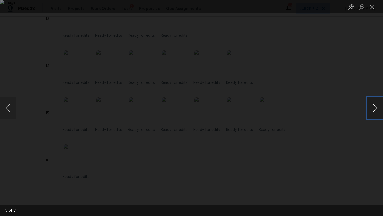
click at [375, 111] on button "Next image" at bounding box center [375, 107] width 16 height 21
click at [375, 8] on button "Close lightbox" at bounding box center [372, 6] width 11 height 9
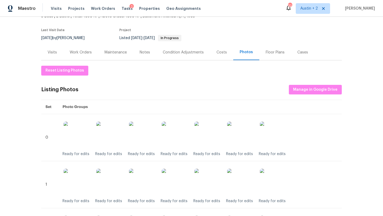
scroll to position [0, 0]
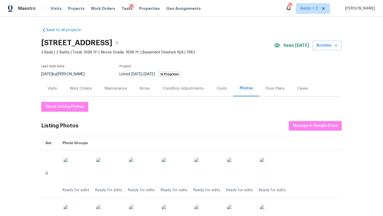
click at [80, 86] on div "Work Orders" at bounding box center [81, 88] width 22 height 5
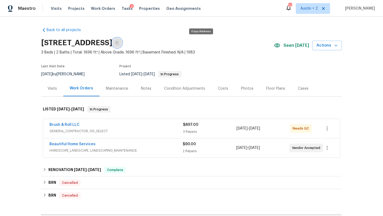
click at [119, 42] on icon "button" at bounding box center [116, 42] width 3 height 3
click at [143, 89] on div "Notes" at bounding box center [146, 88] width 10 height 5
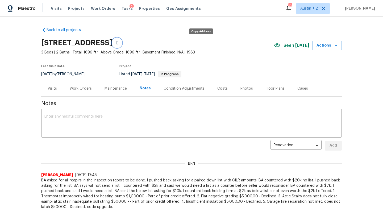
click at [119, 43] on icon "button" at bounding box center [116, 42] width 3 height 3
click at [54, 87] on div "Visits" at bounding box center [52, 88] width 9 height 5
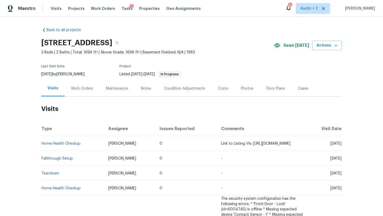
click at [86, 88] on div "Work Orders" at bounding box center [82, 88] width 22 height 5
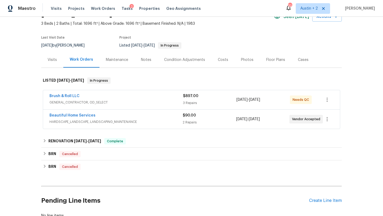
scroll to position [29, 0]
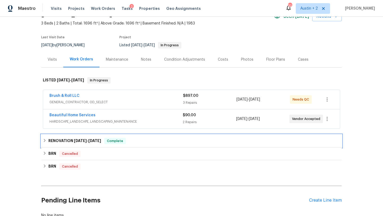
click at [108, 143] on span "Complete" at bounding box center [115, 140] width 20 height 5
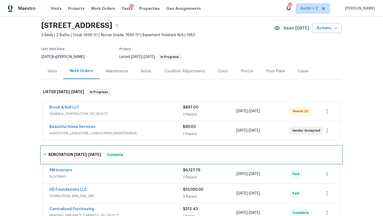
scroll to position [15, 0]
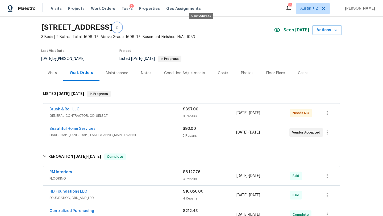
click at [118, 27] on icon "button" at bounding box center [117, 27] width 3 height 3
click at [150, 75] on div "Notes" at bounding box center [146, 73] width 23 height 16
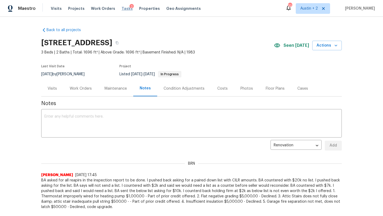
click at [122, 8] on span "Tasks" at bounding box center [127, 9] width 11 height 4
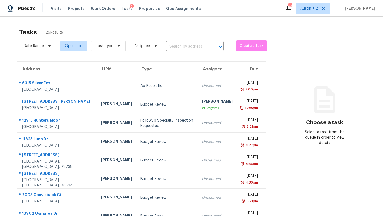
click at [102, 11] on div "Visits Projects Work Orders Tasks 2 Properties Geo Assignments" at bounding box center [129, 8] width 156 height 11
click at [102, 10] on span "Work Orders" at bounding box center [103, 8] width 24 height 5
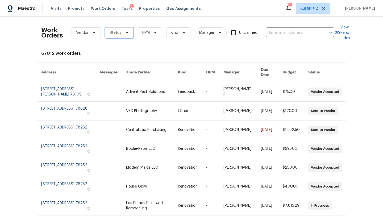
click at [126, 36] on span "Status" at bounding box center [119, 32] width 28 height 11
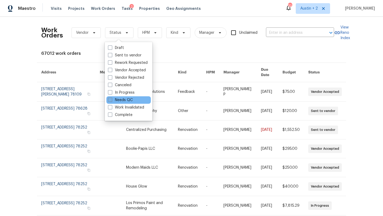
click at [127, 99] on label "Needs QC" at bounding box center [120, 99] width 25 height 5
click at [111, 99] on input "Needs QC" at bounding box center [109, 98] width 3 height 3
checkbox input "true"
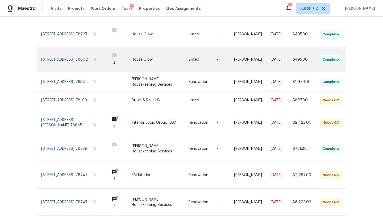
scroll to position [90, 0]
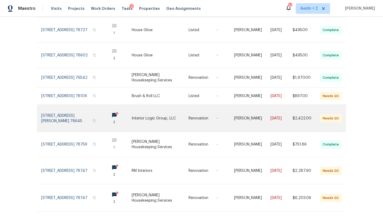
click at [135, 117] on td "Interior Logic Group, LLC" at bounding box center [155, 118] width 57 height 27
click at [157, 111] on link at bounding box center [160, 118] width 57 height 27
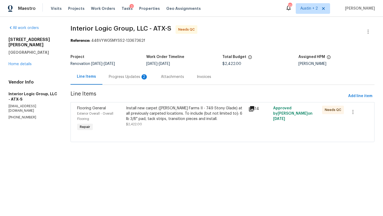
click at [137, 77] on div "Progress Updates 2" at bounding box center [128, 76] width 39 height 5
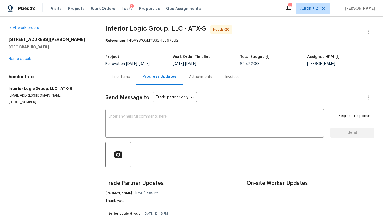
click at [118, 76] on div "Line Items" at bounding box center [121, 76] width 18 height 5
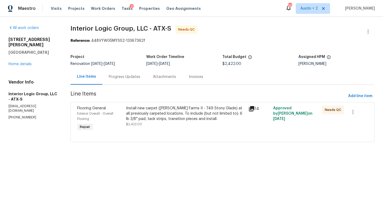
click at [133, 78] on div "Progress Updates" at bounding box center [124, 76] width 31 height 5
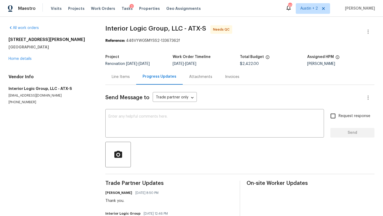
scroll to position [111, 0]
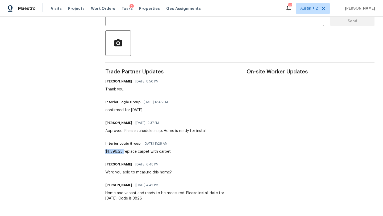
drag, startPoint x: 123, startPoint y: 152, endPoint x: 101, endPoint y: 152, distance: 21.3
click at [101, 152] on div "All work orders 3603 Roosevelt Cv Lago Vista, TX 78645 Home details Vendor Info…" at bounding box center [191, 60] width 383 height 311
copy div "$1,396.25"
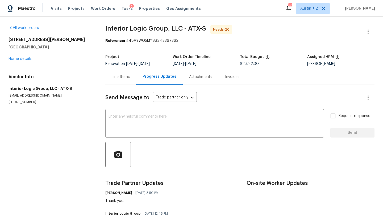
click at [122, 77] on div "Line Items" at bounding box center [121, 76] width 18 height 5
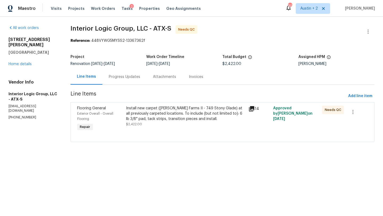
click at [156, 108] on div "Install new carpet (Abshire Farms II - 749 Stony Glade) at all previously carpe…" at bounding box center [185, 114] width 119 height 16
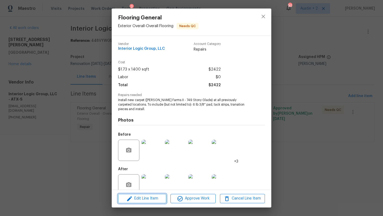
click at [156, 198] on span "Edit Line Item" at bounding box center [142, 198] width 45 height 7
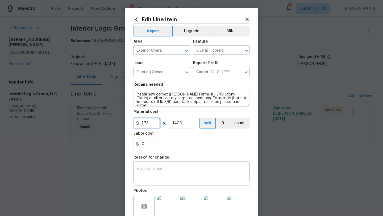
drag, startPoint x: 152, startPoint y: 122, endPoint x: 119, endPoint y: 122, distance: 33.3
click at [119, 122] on div "Edit Line Item Repair Upgrade BRN Area Exterior Overall ​ Feature Overall Floor…" at bounding box center [191, 108] width 383 height 216
paste input "text"
type input "1.73"
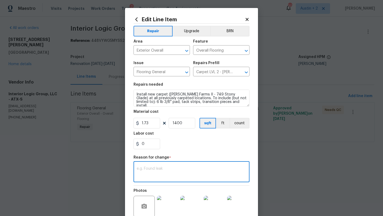
click at [155, 169] on textarea at bounding box center [192, 172] width 110 height 11
paste textarea "$1,396.25"
type textarea "$1,396.25"
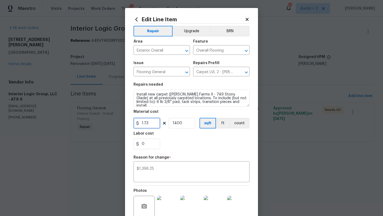
drag, startPoint x: 150, startPoint y: 127, endPoint x: 138, endPoint y: 127, distance: 12.0
click at [138, 127] on input "1.73" at bounding box center [147, 123] width 27 height 11
type input "1396.25"
drag, startPoint x: 180, startPoint y: 122, endPoint x: 129, endPoint y: 120, distance: 51.9
click at [129, 120] on div "Edit Line Item Repair Upgrade BRN Area Exterior Overall ​ Feature Overall Floor…" at bounding box center [191, 133] width 133 height 251
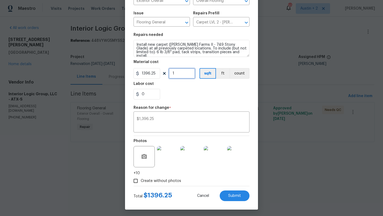
scroll to position [51, 0]
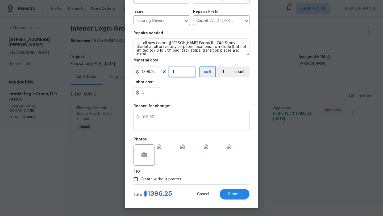
type input "1"
click at [183, 119] on textarea "$1,396.25" at bounding box center [192, 120] width 110 height 11
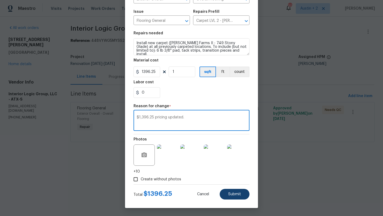
type textarea "$1,396.25 pricing updated."
click at [233, 189] on button "Submit" at bounding box center [235, 194] width 30 height 11
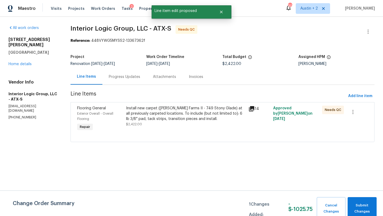
scroll to position [0, 0]
click at [364, 209] on span "Submit Changes" at bounding box center [362, 208] width 24 height 12
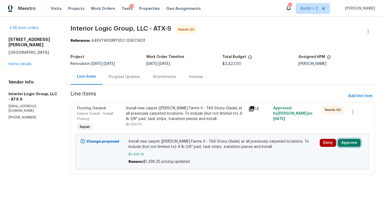
click at [350, 142] on button "Approve" at bounding box center [349, 143] width 23 height 8
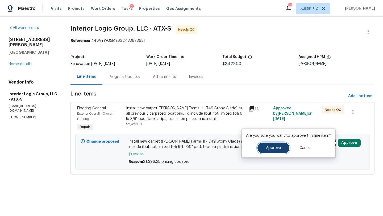
click at [280, 152] on button "Approve" at bounding box center [274, 148] width 32 height 11
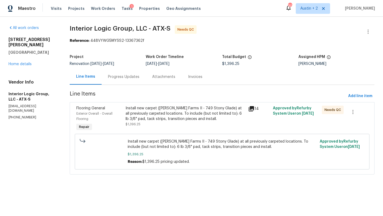
click at [183, 117] on div "Install new carpet (Abshire Farms II - 749 Stony Glade) at all previously carpe…" at bounding box center [186, 114] width 120 height 16
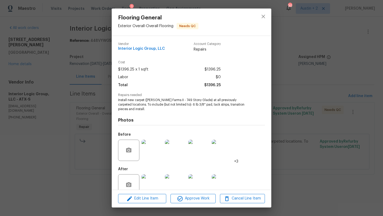
scroll to position [11, 0]
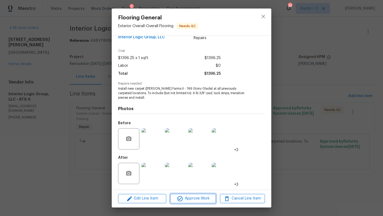
click at [190, 201] on span "Approve Work" at bounding box center [193, 198] width 42 height 7
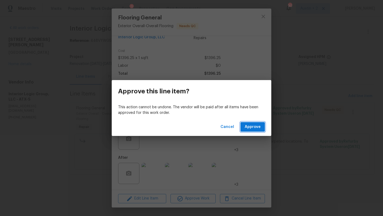
click at [258, 129] on span "Approve" at bounding box center [253, 127] width 16 height 7
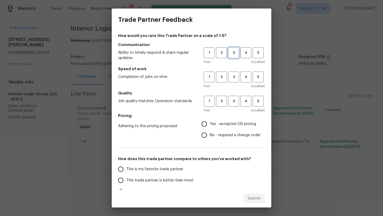
click at [232, 55] on span "3" at bounding box center [234, 53] width 10 height 6
click at [233, 79] on span "3" at bounding box center [234, 77] width 10 height 6
click at [233, 99] on span "3" at bounding box center [234, 101] width 10 height 6
click at [231, 120] on label "Yes - accepted OD pricing" at bounding box center [230, 123] width 62 height 11
click at [210, 120] on input "Yes - accepted OD pricing" at bounding box center [204, 123] width 11 height 11
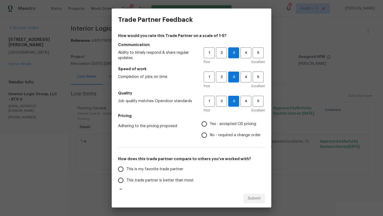
radio input "true"
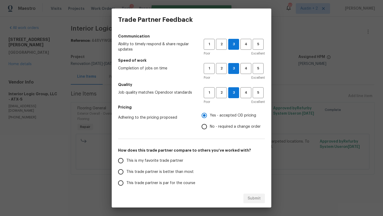
scroll to position [13, 0]
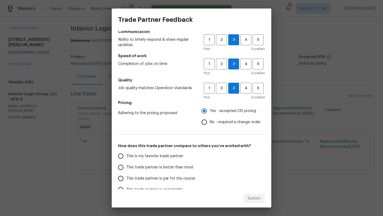
click at [175, 179] on span "This trade partner is par for the course" at bounding box center [160, 179] width 69 height 6
click at [126, 179] on input "This trade partner is par for the course" at bounding box center [120, 178] width 11 height 11
click at [248, 196] on span "Submit" at bounding box center [254, 198] width 13 height 7
radio input "true"
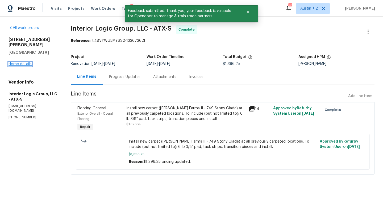
click at [27, 62] on link "Home details" at bounding box center [20, 64] width 23 height 4
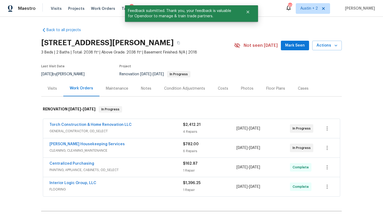
click at [218, 88] on div "Costs" at bounding box center [223, 88] width 10 height 5
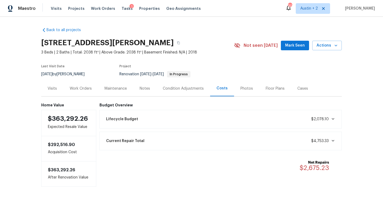
click at [289, 53] on div "3603 Roosevelt Cv, Lago Vista, TX 78645 3 Beds | 2 Baths | Total: 2038 ft² | Ab…" at bounding box center [191, 45] width 301 height 19
click at [289, 49] on button "Mark Seen" at bounding box center [295, 46] width 28 height 10
click at [80, 88] on div "Work Orders" at bounding box center [81, 88] width 22 height 5
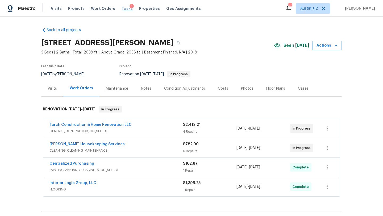
click at [122, 10] on span "Tasks" at bounding box center [127, 9] width 11 height 4
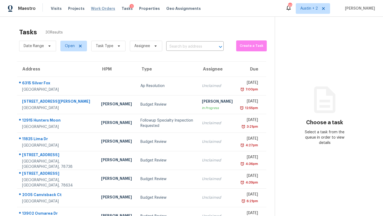
click at [103, 9] on span "Work Orders" at bounding box center [103, 8] width 24 height 5
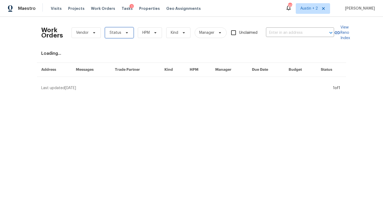
click at [125, 33] on icon at bounding box center [127, 33] width 4 height 4
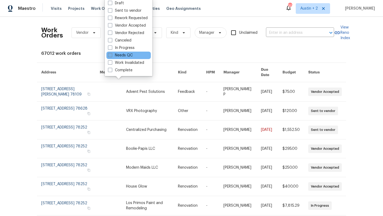
click at [127, 53] on label "Needs QC" at bounding box center [120, 55] width 25 height 5
click at [111, 53] on input "Needs QC" at bounding box center [109, 54] width 3 height 3
checkbox input "true"
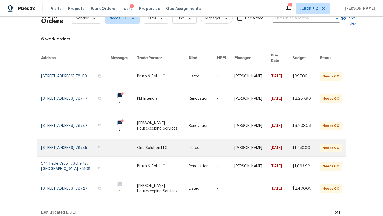
scroll to position [16, 0]
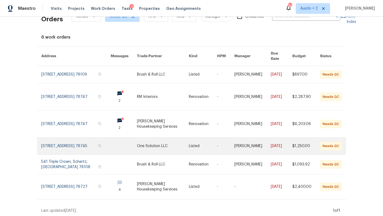
click at [160, 144] on link at bounding box center [163, 146] width 52 height 17
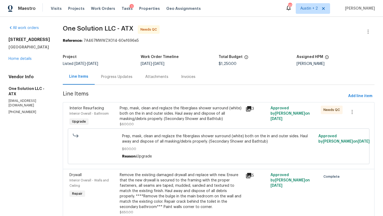
click at [249, 107] on icon at bounding box center [248, 108] width 5 height 5
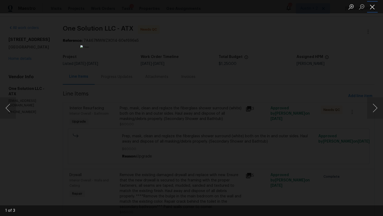
click at [374, 8] on button "Close lightbox" at bounding box center [372, 6] width 11 height 9
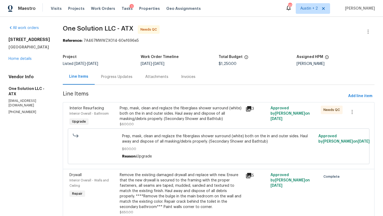
click at [197, 112] on div "Prep, mask, clean and reglaze the fiberglass shower surround (white) both on th…" at bounding box center [181, 114] width 123 height 16
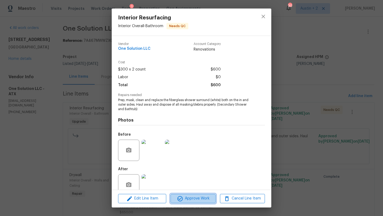
click at [200, 198] on span "Approve Work" at bounding box center [193, 198] width 42 height 7
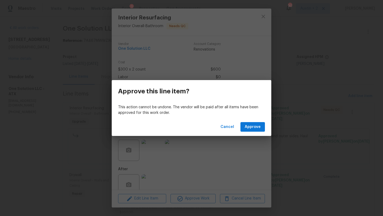
click at [255, 134] on div "Cancel Approve" at bounding box center [192, 127] width 160 height 18
click at [255, 128] on span "Approve" at bounding box center [253, 127] width 16 height 7
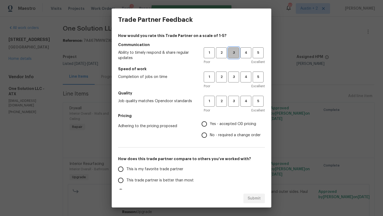
click at [235, 52] on span "3" at bounding box center [234, 53] width 10 height 6
click at [235, 81] on button "3" at bounding box center [233, 77] width 11 height 11
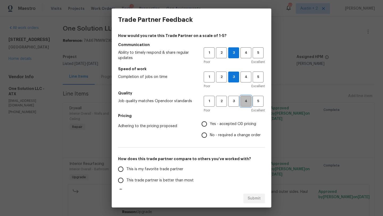
click at [241, 102] on span "4" at bounding box center [246, 101] width 10 height 6
click at [235, 123] on span "Yes - accepted OD pricing" at bounding box center [233, 124] width 46 height 6
click at [210, 123] on input "Yes - accepted OD pricing" at bounding box center [204, 123] width 11 height 11
radio input "true"
click at [169, 182] on span "This trade partner is better than most" at bounding box center [159, 181] width 67 height 6
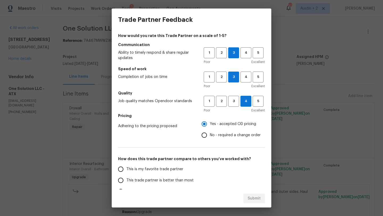
click at [126, 182] on input "This trade partner is better than most" at bounding box center [120, 180] width 11 height 11
click at [251, 195] on span "Submit" at bounding box center [254, 198] width 13 height 7
radio input "true"
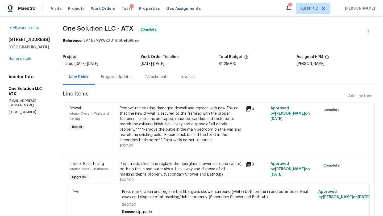
radio input "false"
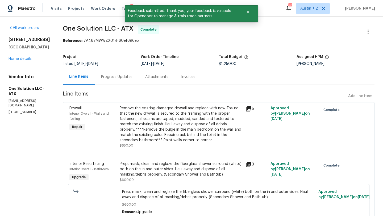
scroll to position [24, 0]
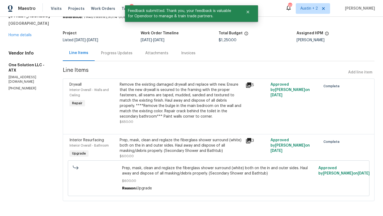
click at [108, 52] on div "Progress Updates" at bounding box center [116, 53] width 31 height 5
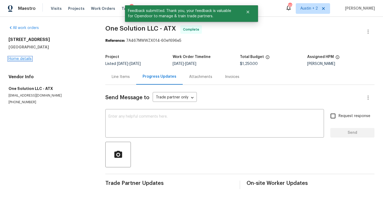
click at [18, 60] on link "Home details" at bounding box center [20, 59] width 23 height 4
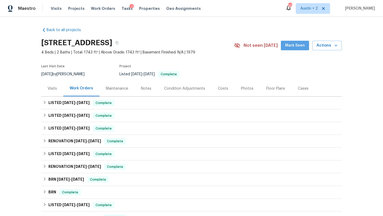
click at [298, 46] on span "Mark Seen" at bounding box center [295, 45] width 20 height 7
click at [118, 44] on icon "button" at bounding box center [117, 43] width 3 height 3
click at [121, 5] on div "Visits Projects Work Orders Tasks 1 Properties Geo Assignments" at bounding box center [129, 8] width 156 height 11
click at [122, 10] on span "Tasks" at bounding box center [127, 9] width 11 height 4
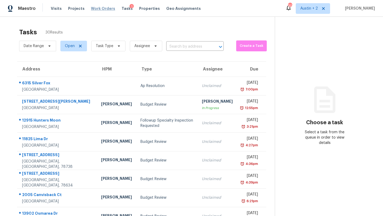
click at [92, 10] on span "Work Orders" at bounding box center [103, 8] width 24 height 5
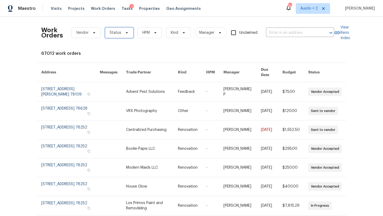
click at [119, 36] on span "Status" at bounding box center [119, 32] width 28 height 11
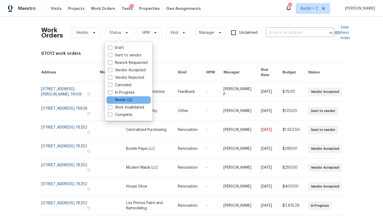
click at [123, 100] on label "Needs QC" at bounding box center [120, 99] width 25 height 5
click at [111, 100] on input "Needs QC" at bounding box center [109, 98] width 3 height 3
checkbox input "true"
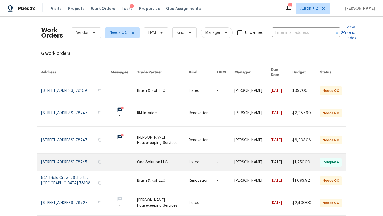
scroll to position [16, 0]
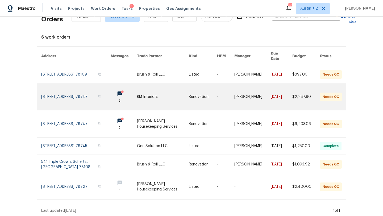
click at [152, 93] on link at bounding box center [163, 96] width 52 height 27
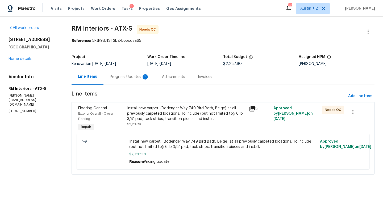
click at [130, 76] on div "Progress Updates 2" at bounding box center [129, 76] width 39 height 5
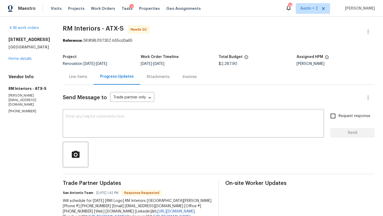
click at [83, 76] on div "Line Items" at bounding box center [78, 76] width 18 height 5
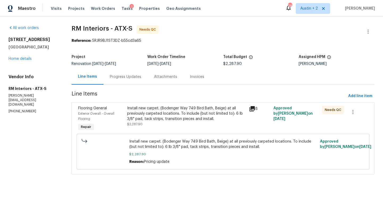
click at [253, 110] on icon at bounding box center [252, 108] width 5 height 5
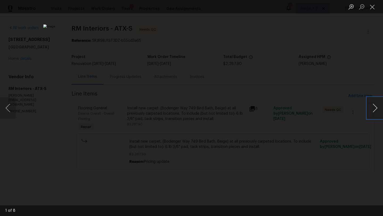
click at [376, 106] on button "Next image" at bounding box center [375, 107] width 16 height 21
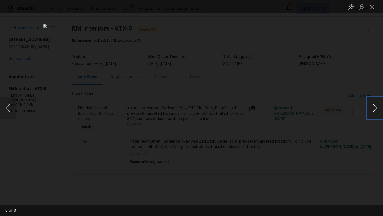
click at [376, 106] on button "Next image" at bounding box center [375, 107] width 16 height 21
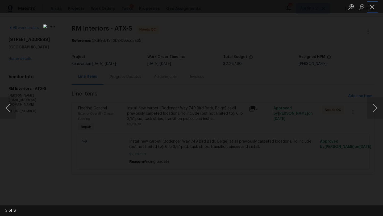
click at [371, 6] on button "Close lightbox" at bounding box center [372, 6] width 11 height 9
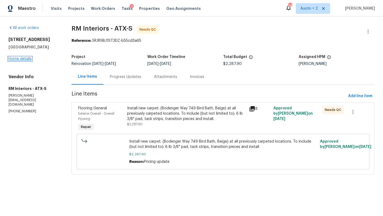
click at [24, 60] on link "Home details" at bounding box center [20, 59] width 23 height 4
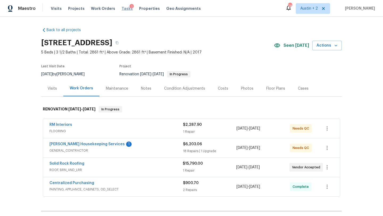
click at [122, 9] on span "Tasks" at bounding box center [127, 9] width 11 height 4
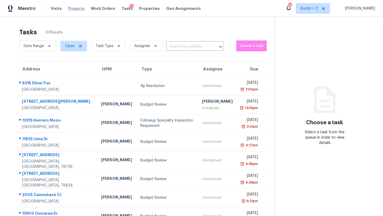
click at [74, 10] on span "Projects" at bounding box center [76, 8] width 16 height 5
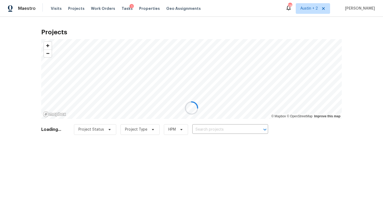
click at [212, 129] on div at bounding box center [191, 108] width 383 height 216
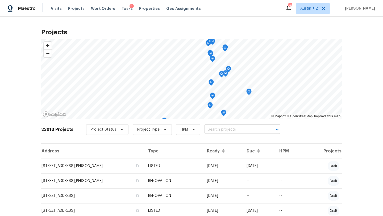
click at [218, 131] on input "text" at bounding box center [235, 130] width 61 height 8
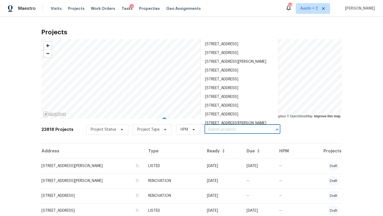
paste input "3603 Roosevelt Cv, Lago Vista, TX"
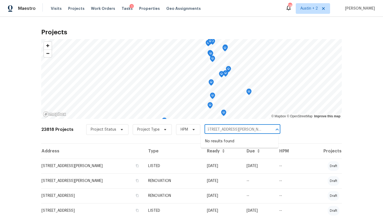
drag, startPoint x: 235, startPoint y: 130, endPoint x: 291, endPoint y: 133, distance: 56.2
click at [290, 133] on div "23818 Projects Project Status Project Type HPM 3603 Roosevelt Cv, Lago Vista, T…" at bounding box center [191, 132] width 301 height 21
type input "3603 Roosevelt Cv"
click at [242, 138] on li "3603 Roosevelt Cv, Lago Vista, TX 78645" at bounding box center [239, 141] width 77 height 9
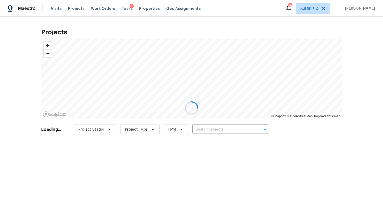
type input "3603 Roosevelt Cv, Lago Vista, TX 78645"
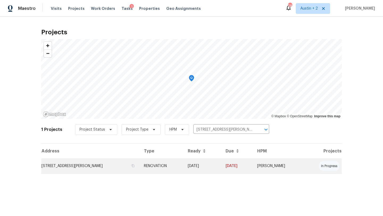
click at [46, 163] on td "3603 Roosevelt Cv, Lago Vista, TX 78645" at bounding box center [90, 166] width 98 height 15
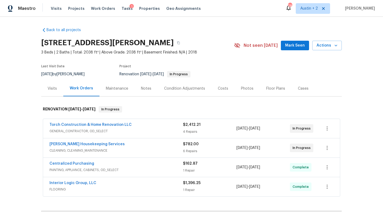
click at [296, 46] on span "Mark Seen" at bounding box center [295, 45] width 20 height 7
click at [323, 47] on span "Actions" at bounding box center [327, 45] width 21 height 7
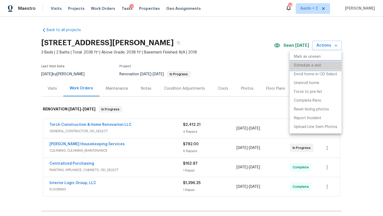
click at [313, 65] on p "Schedule a visit" at bounding box center [307, 66] width 27 height 6
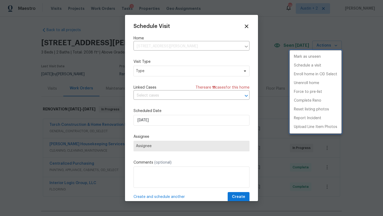
click at [173, 73] on div at bounding box center [191, 108] width 383 height 216
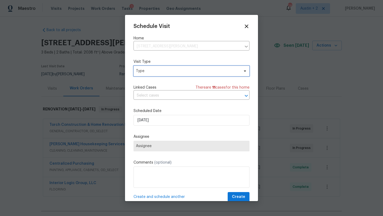
click at [177, 71] on span "Type" at bounding box center [187, 70] width 103 height 5
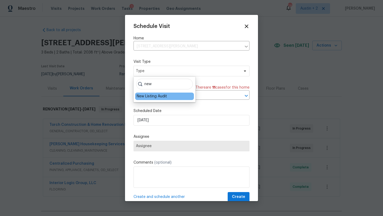
type input "new"
click at [163, 96] on div "New Listing Audit" at bounding box center [152, 96] width 30 height 5
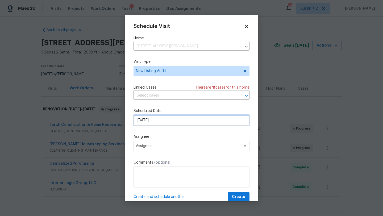
click at [168, 120] on input "9/17/2025" at bounding box center [192, 120] width 116 height 11
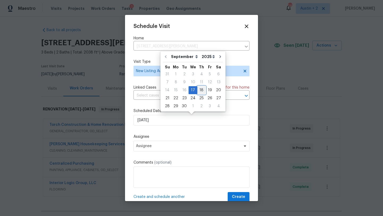
click at [197, 92] on div "18" at bounding box center [201, 89] width 8 height 7
type input "9/18/2025"
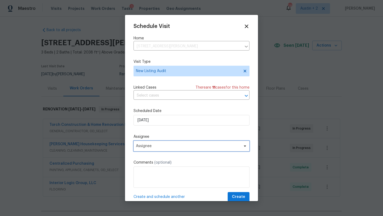
click at [159, 145] on span "Assignee" at bounding box center [188, 146] width 104 height 4
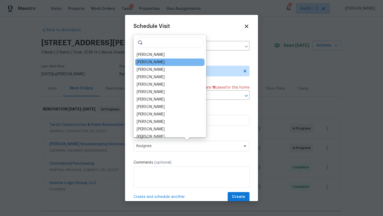
click at [153, 63] on div "[PERSON_NAME]" at bounding box center [151, 62] width 28 height 5
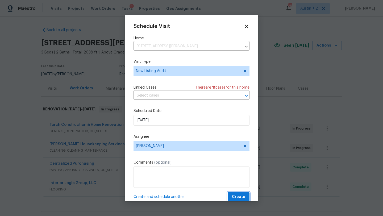
click at [235, 200] on span "Create" at bounding box center [238, 197] width 13 height 7
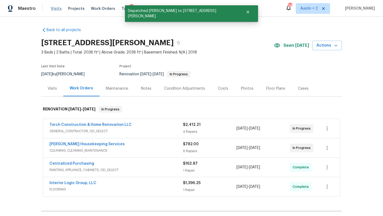
click at [55, 8] on span "Visits" at bounding box center [56, 8] width 11 height 5
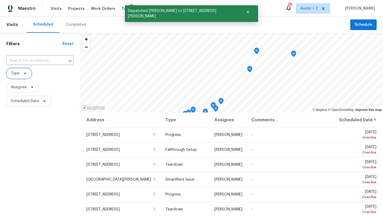
click at [22, 74] on span at bounding box center [24, 73] width 6 height 4
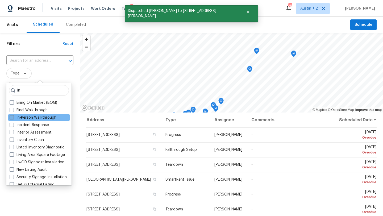
type input "in"
click at [29, 117] on label "In-Person Walkthrough" at bounding box center [33, 117] width 47 height 5
click at [13, 117] on input "In-Person Walkthrough" at bounding box center [11, 116] width 3 height 3
checkbox input "true"
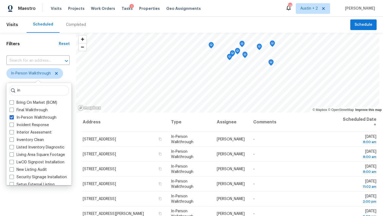
click at [34, 197] on div "Filters Reset ​ In-Person Walkthrough Assignee Scheduled Date" at bounding box center [38, 159] width 76 height 253
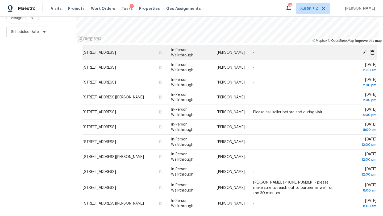
scroll to position [160, 0]
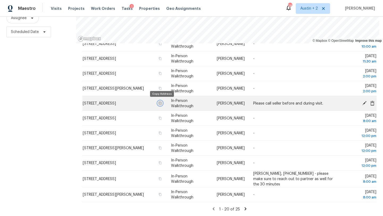
click at [161, 103] on icon "button" at bounding box center [160, 103] width 3 height 3
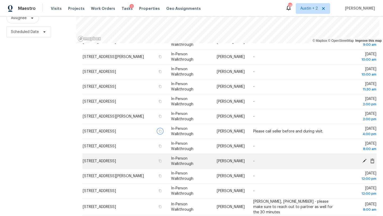
scroll to position [131, 0]
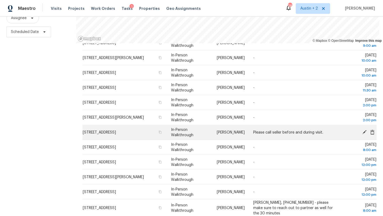
click at [365, 131] on icon at bounding box center [364, 132] width 4 height 4
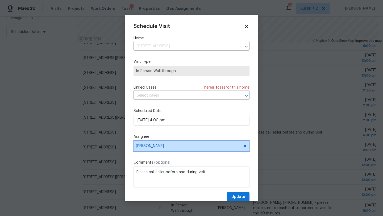
click at [168, 146] on span "[PERSON_NAME]" at bounding box center [188, 146] width 104 height 4
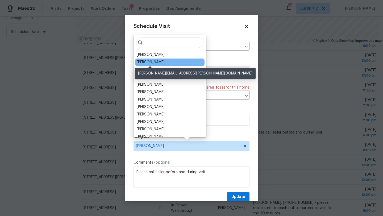
click at [148, 63] on div "[PERSON_NAME]" at bounding box center [151, 62] width 28 height 5
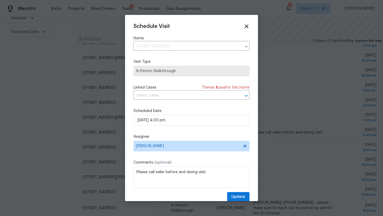
click at [247, 24] on icon at bounding box center [246, 26] width 6 height 6
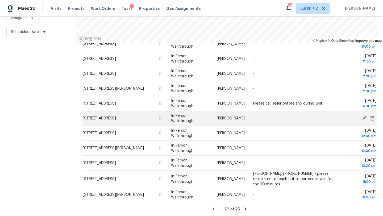
scroll to position [0, 0]
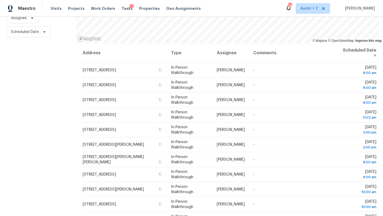
click at [27, 113] on div "Filters Reset ​ In-Person Walkthrough Assignee Scheduled Date" at bounding box center [38, 90] width 76 height 253
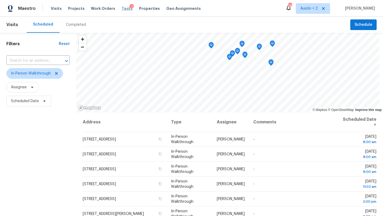
click at [122, 9] on span "Tasks" at bounding box center [127, 9] width 11 height 4
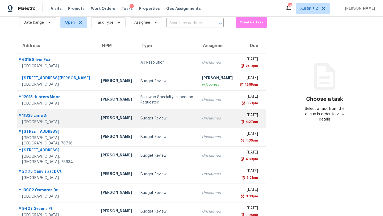
scroll to position [23, 0]
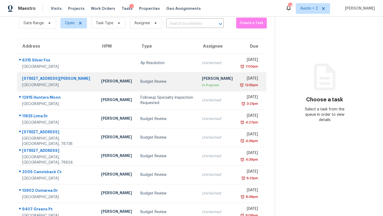
click at [140, 82] on div "Budget Review" at bounding box center [166, 81] width 53 height 5
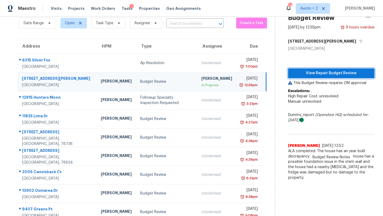
click at [325, 76] on span "View Repair Budget Review" at bounding box center [331, 73] width 78 height 7
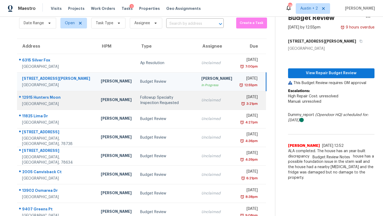
click at [140, 103] on div "Followup Specialty Inspection Requested" at bounding box center [166, 100] width 52 height 11
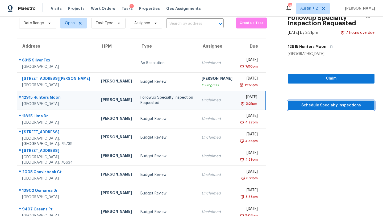
click at [292, 106] on span "Schedule Specialty Inspections" at bounding box center [331, 105] width 78 height 7
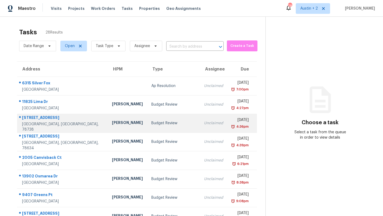
scroll to position [61, 0]
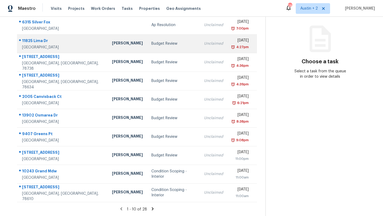
click at [147, 50] on td "Budget Review" at bounding box center [173, 43] width 53 height 19
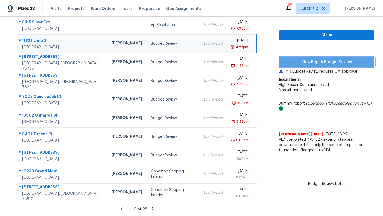
click at [301, 65] on button "View Repair Budget Review" at bounding box center [327, 62] width 96 height 10
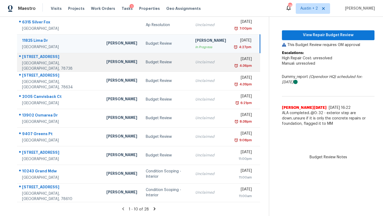
scroll to position [45, 0]
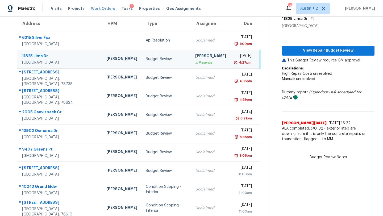
click at [101, 8] on span "Work Orders" at bounding box center [103, 8] width 24 height 5
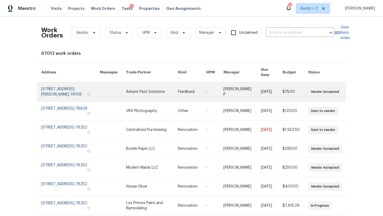
click at [138, 85] on link at bounding box center [152, 91] width 52 height 19
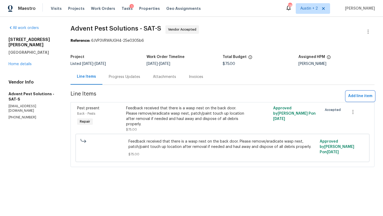
click at [358, 96] on span "Add line item" at bounding box center [360, 96] width 24 height 7
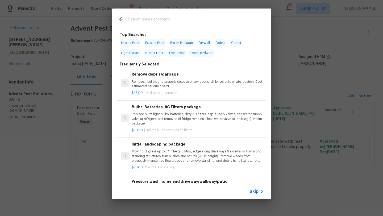
click at [198, 22] on input "text" at bounding box center [184, 20] width 113 height 8
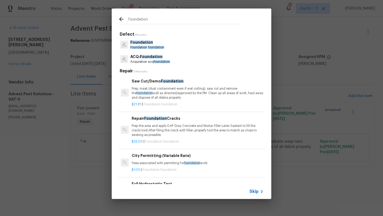
type input "foundation"
click at [155, 59] on p "ACQ: Foundation" at bounding box center [150, 57] width 40 height 6
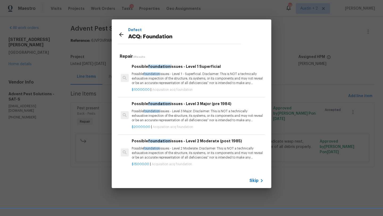
click at [173, 78] on p "Possible foundation issues - Level 1 - Superficial. Disclaimer: This is NOT a t…" at bounding box center [198, 79] width 132 height 14
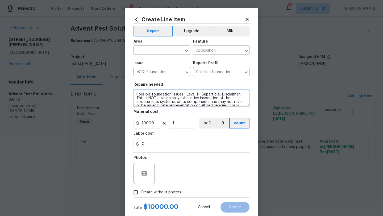
scroll to position [19, 0]
drag, startPoint x: 136, startPoint y: 94, endPoint x: 179, endPoint y: 120, distance: 49.6
click at [179, 120] on section "Repairs needed Possible foundation issues - Level 1 - Superficial. Disclaimer: …" at bounding box center [192, 116] width 116 height 73
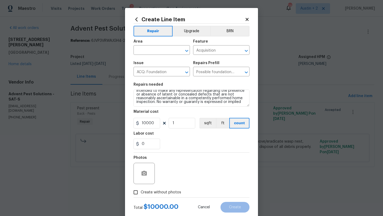
click at [248, 20] on icon at bounding box center [247, 19] width 3 height 3
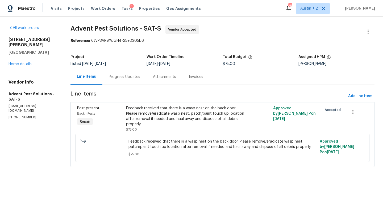
click at [130, 6] on div "1" at bounding box center [132, 6] width 4 height 5
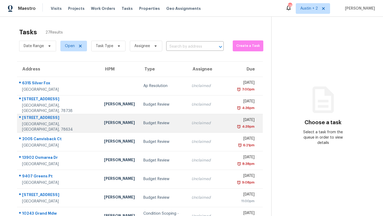
scroll to position [61, 0]
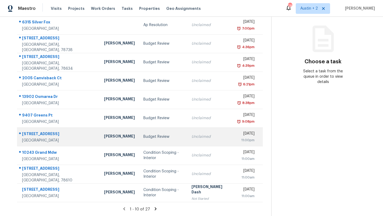
click at [143, 138] on div "Budget Review" at bounding box center [163, 136] width 40 height 5
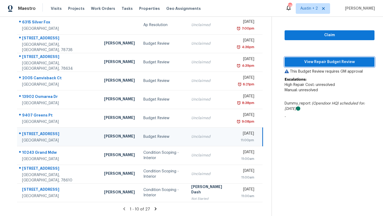
click at [302, 63] on span "View Repair Budget Review" at bounding box center [329, 62] width 81 height 7
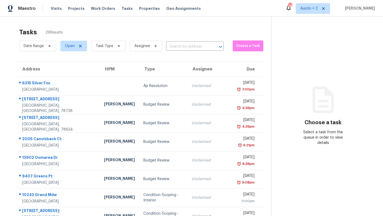
scroll to position [61, 0]
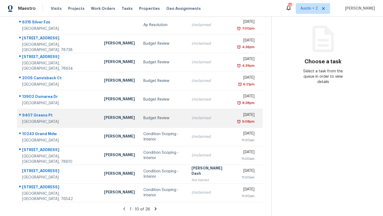
click at [139, 118] on td "Budget Review" at bounding box center [163, 118] width 48 height 19
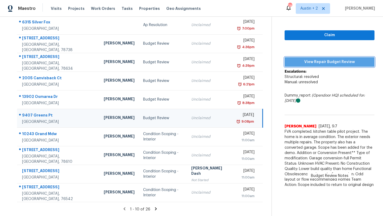
click at [303, 66] on button "View Repair Budget Review" at bounding box center [330, 62] width 90 height 10
